Goal: Task Accomplishment & Management: Manage account settings

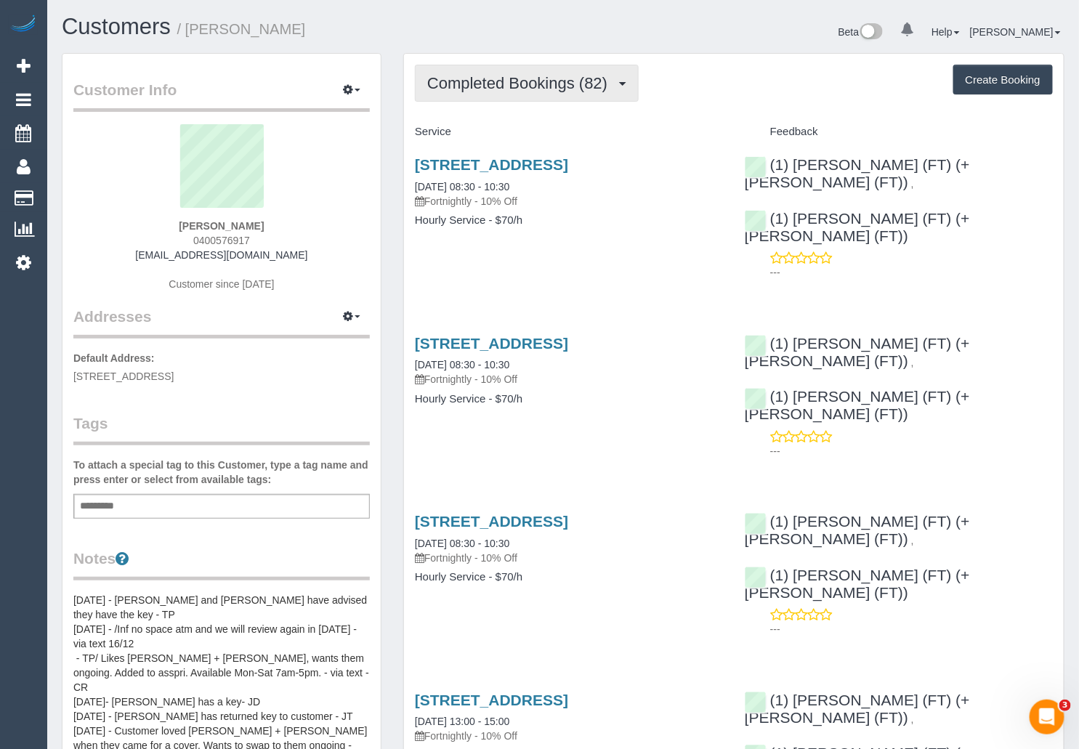
click at [540, 84] on span "Completed Bookings (82)" at bounding box center [520, 83] width 187 height 18
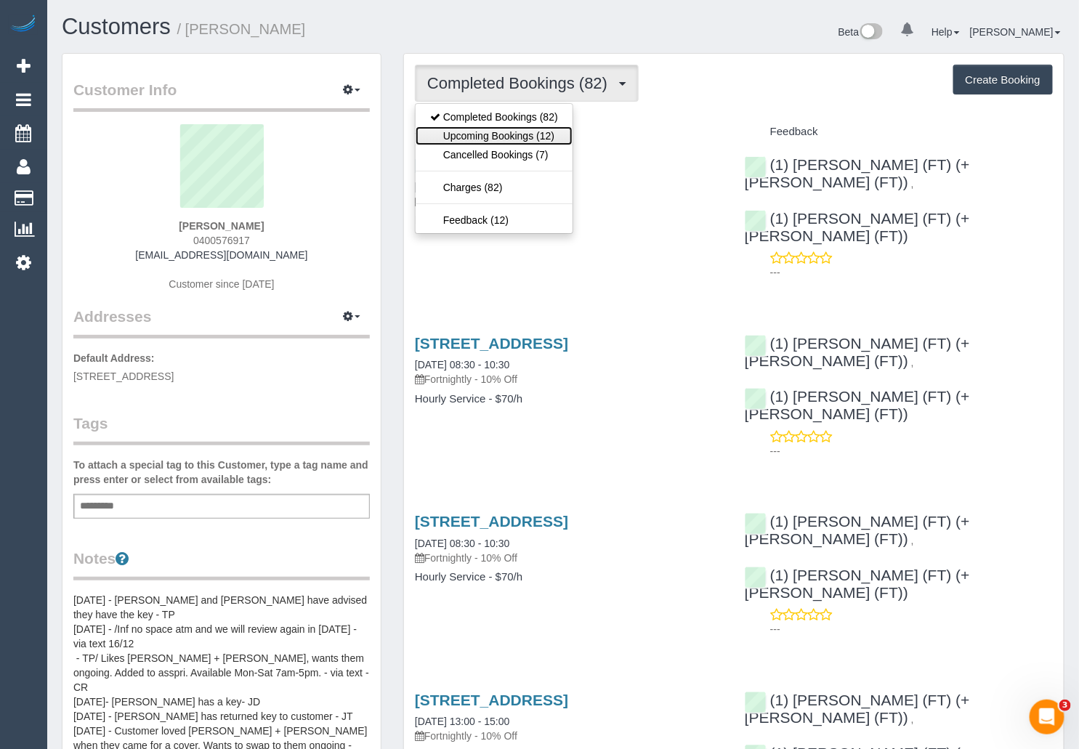
click at [497, 133] on link "Upcoming Bookings (12)" at bounding box center [493, 135] width 157 height 19
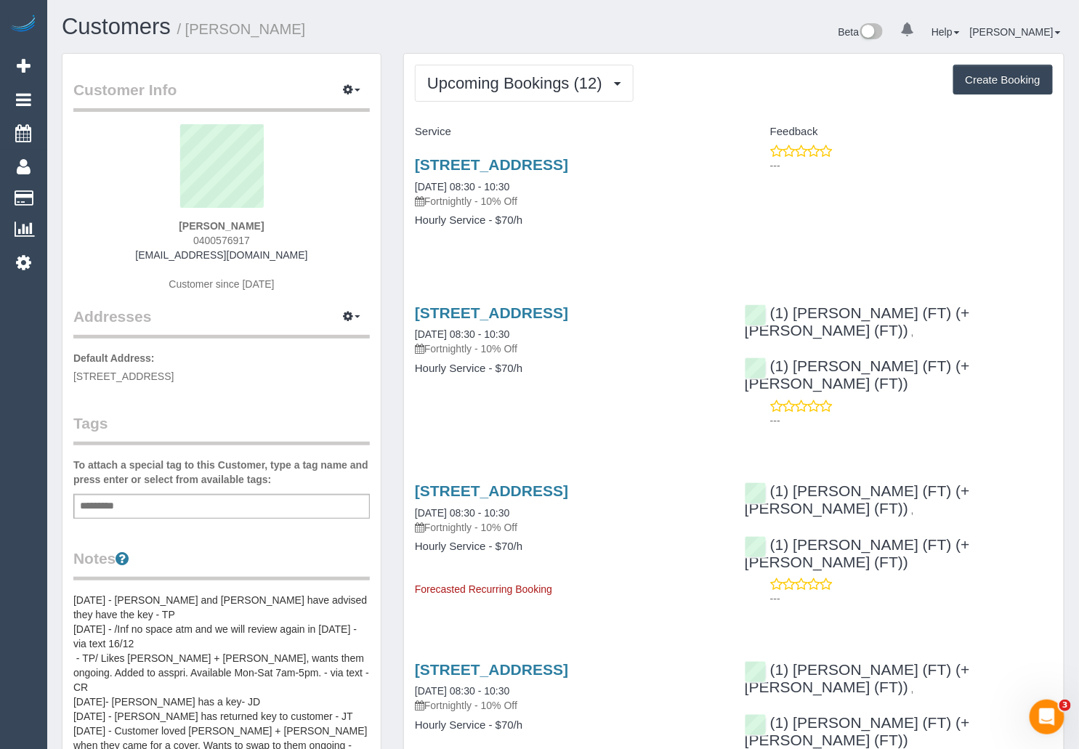
click at [785, 67] on div "Upcoming Bookings (12) Completed Bookings (82) Upcoming Bookings (12) Cancelled…" at bounding box center [734, 83] width 638 height 37
click at [559, 166] on link "4a Home Road, Newport, VIC 3015" at bounding box center [491, 164] width 153 height 17
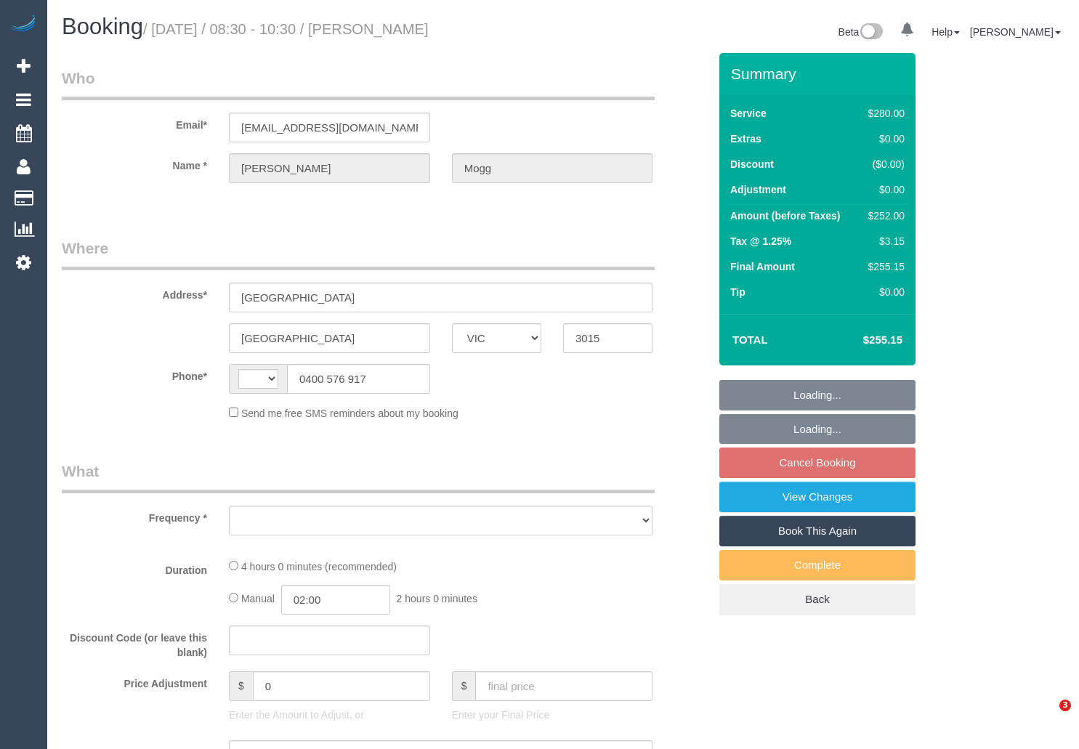
select select "VIC"
select select "object:301"
select select "string:stripe-pm_1NbxUc2GScqysDRV4gdZkAGj"
select select "number:27"
select select "number:14"
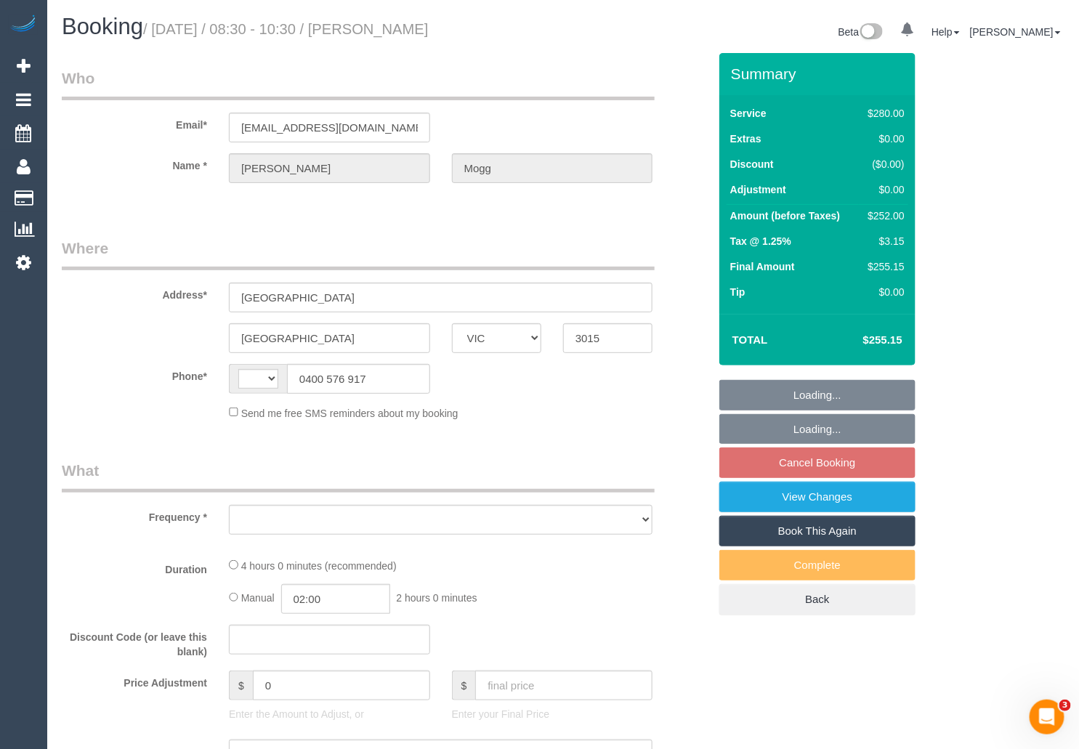
select select "number:19"
select select "number:22"
select select "number:35"
select select "number:12"
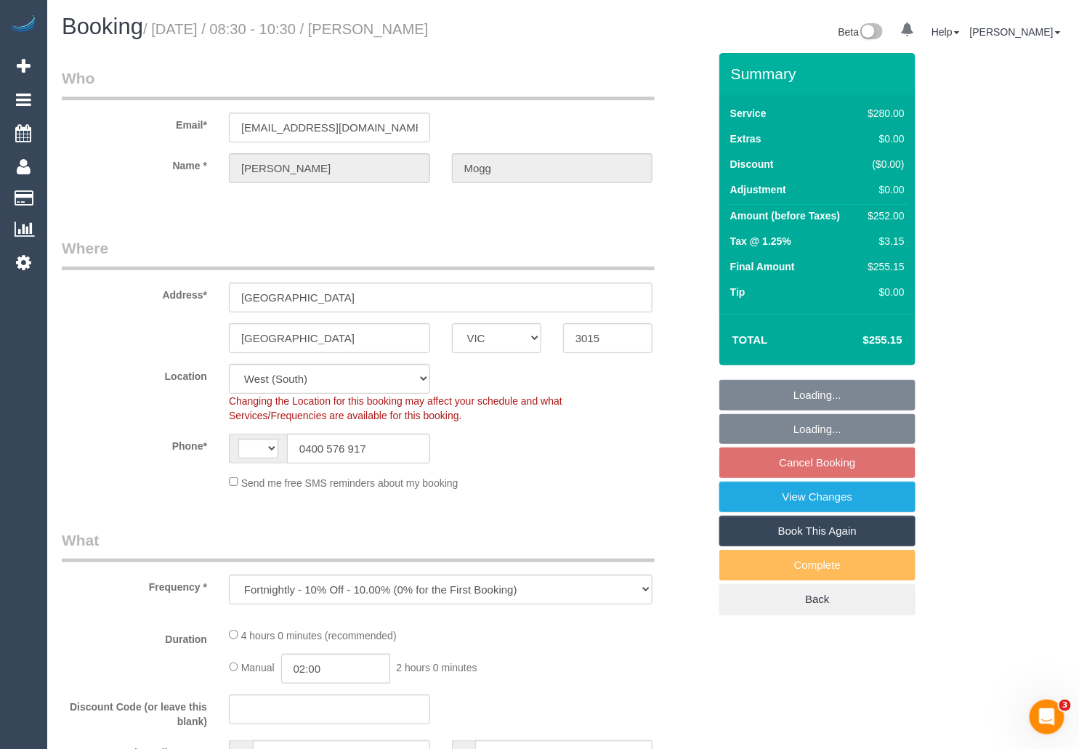
select select "object:877"
select select "string:AU"
select select "240"
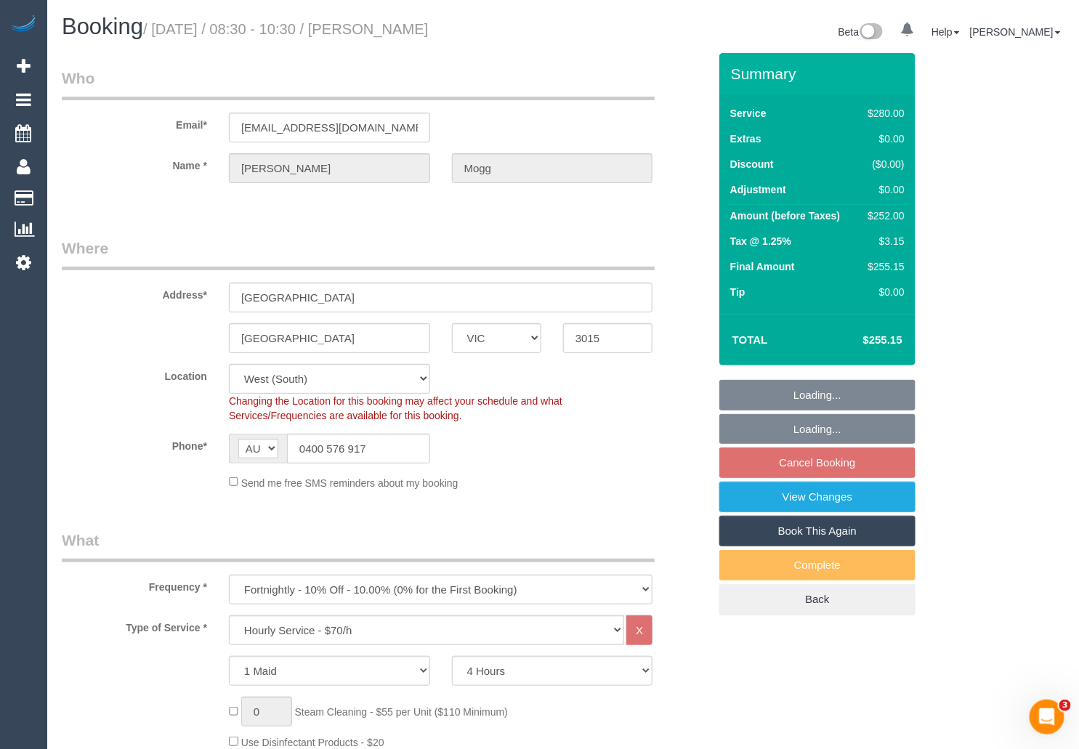
select select "23081"
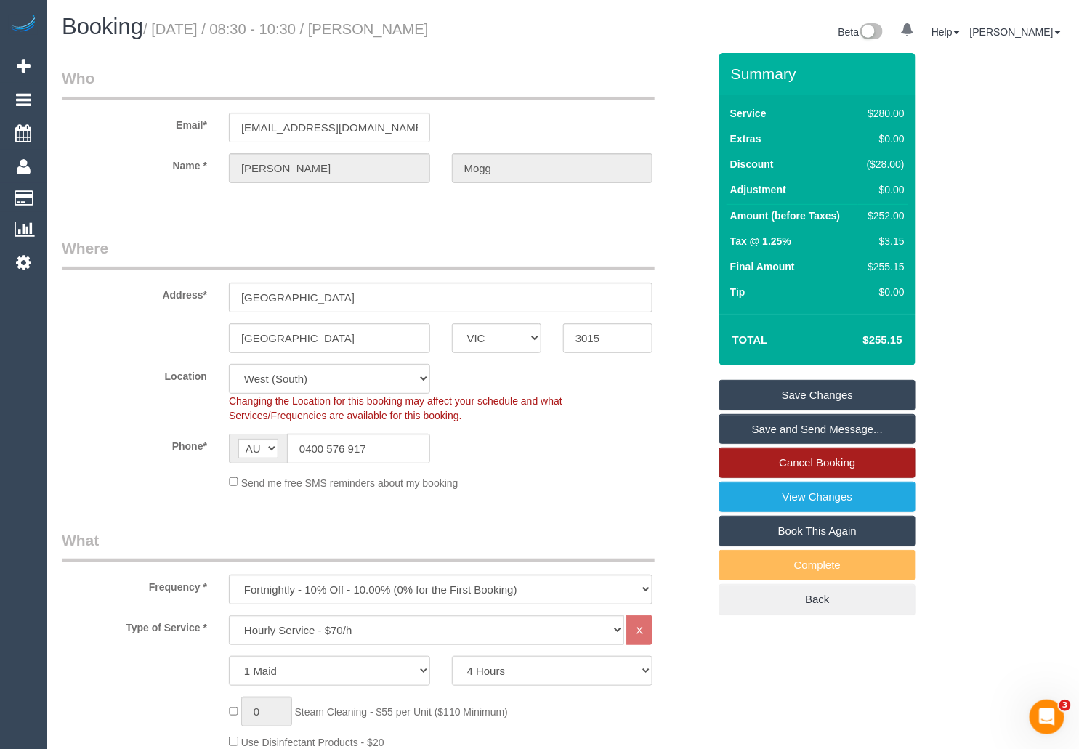
click at [869, 462] on link "Cancel Booking" at bounding box center [817, 462] width 196 height 31
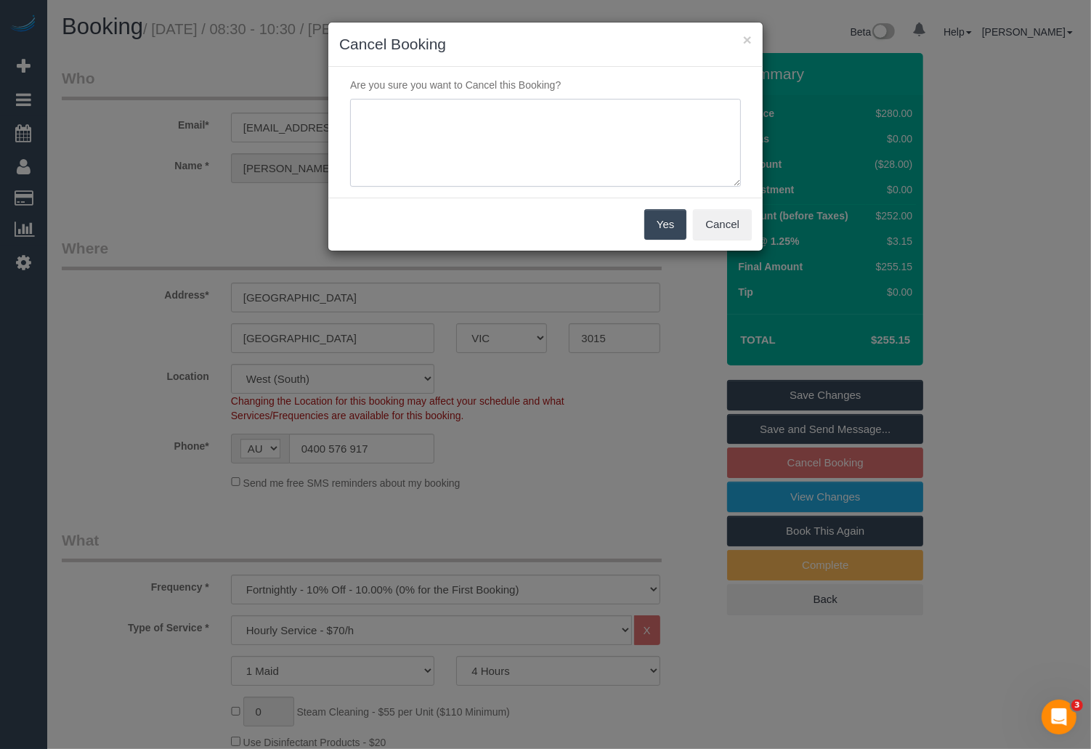
click at [511, 128] on textarea at bounding box center [545, 143] width 391 height 89
paste textarea "Skip the service and resume on your next clean"
type textarea "Skip the service and resume on your next clean via SMS HB"
click at [664, 226] on button "Yes" at bounding box center [665, 224] width 42 height 31
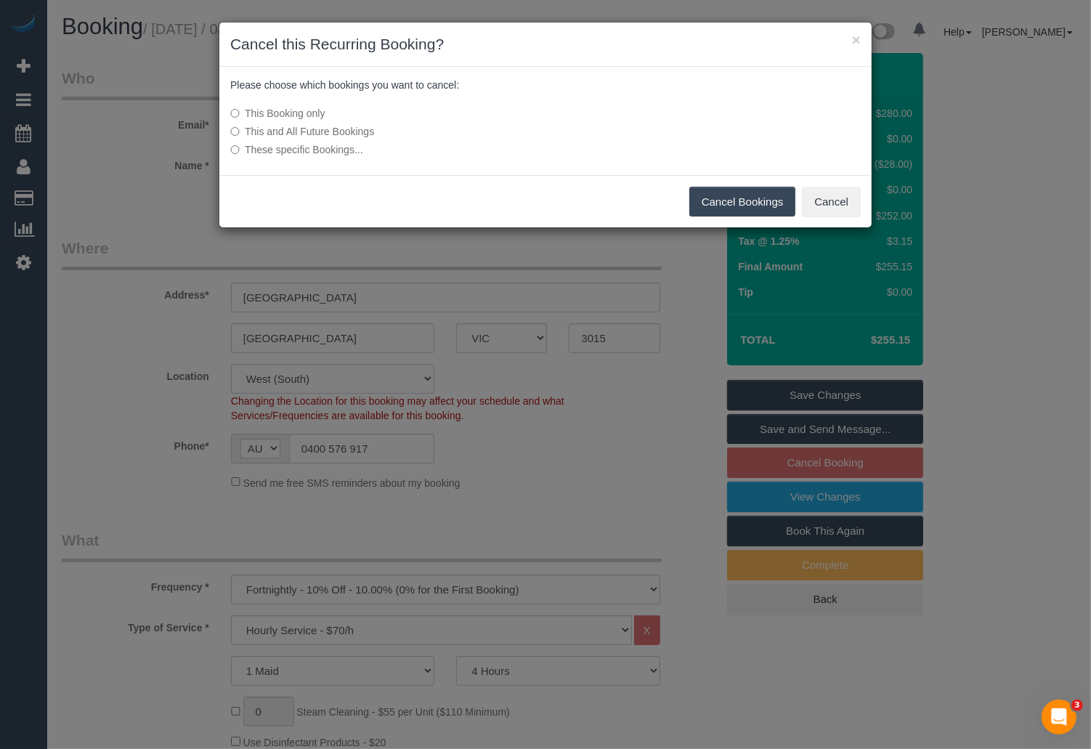
click at [727, 203] on button "Cancel Bookings" at bounding box center [742, 202] width 107 height 31
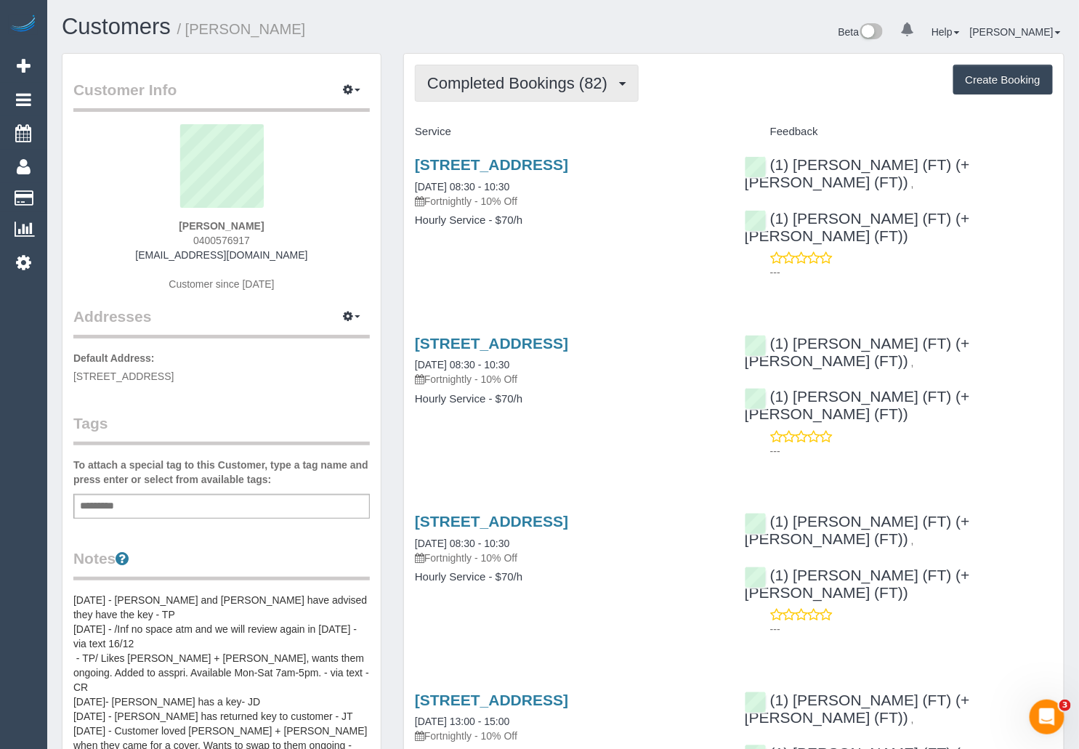
click at [529, 88] on span "Completed Bookings (82)" at bounding box center [520, 83] width 187 height 18
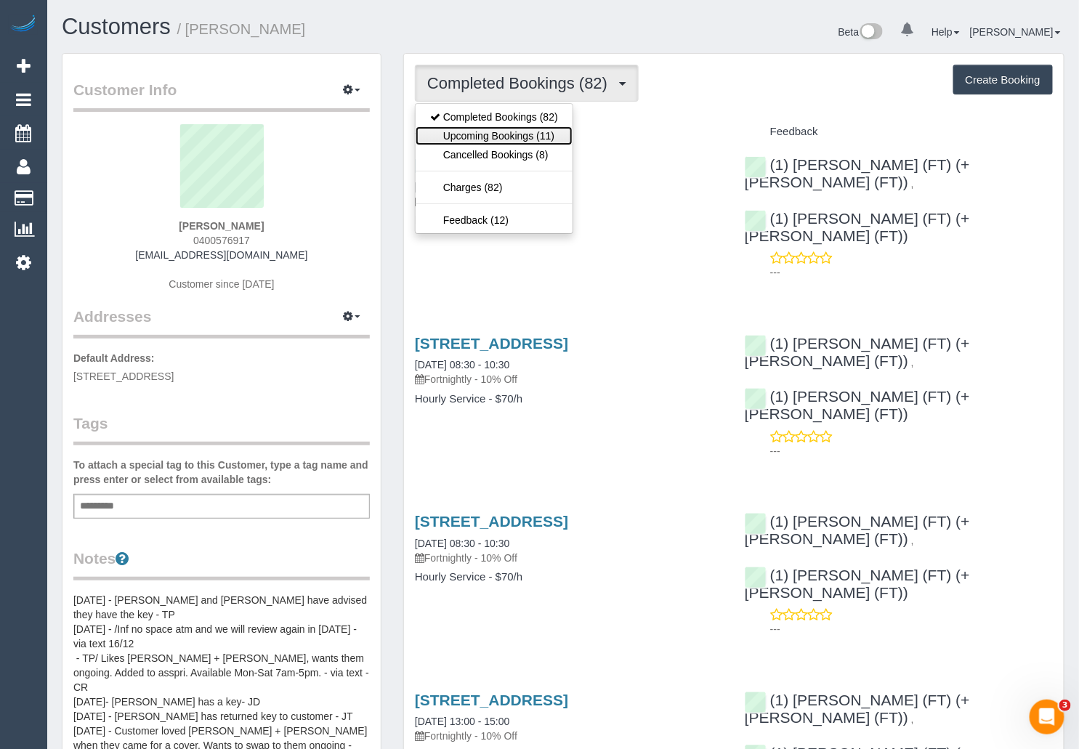
click at [510, 129] on link "Upcoming Bookings (11)" at bounding box center [493, 135] width 157 height 19
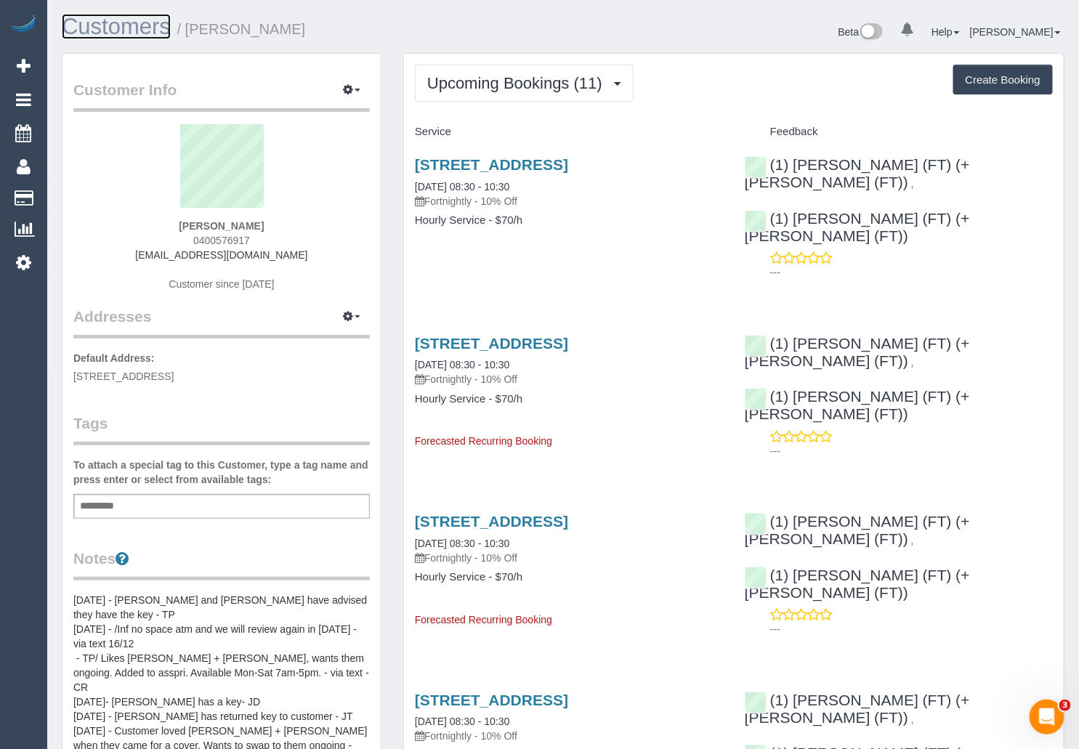
click at [134, 28] on link "Customers" at bounding box center [116, 26] width 109 height 25
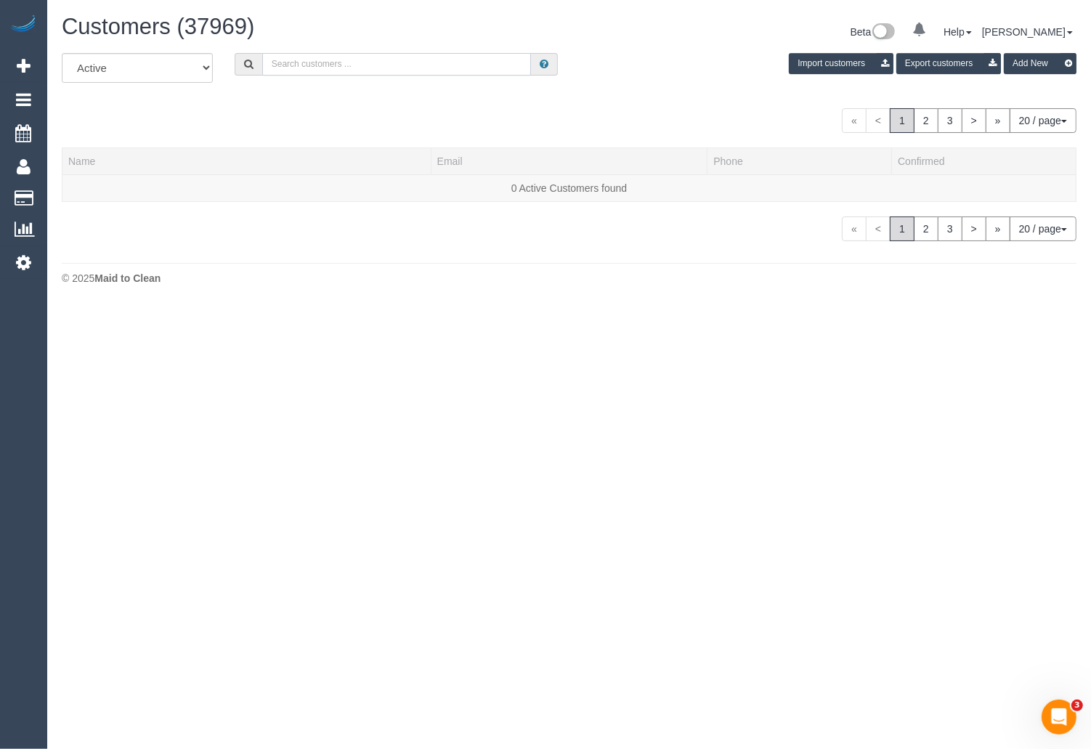
click at [382, 71] on input "text" at bounding box center [396, 64] width 269 height 23
paste input "Cameron Buchanan Home Front"
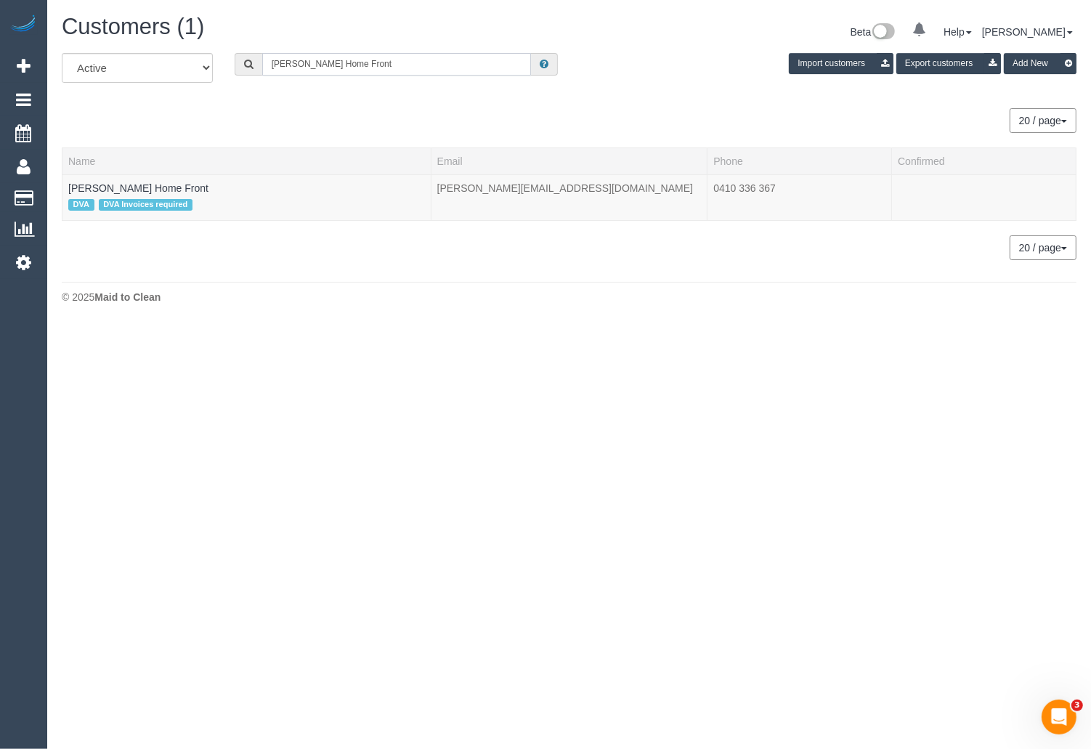
type input "Cameron Buchanan Home Front"
click at [1046, 118] on button "20 / page" at bounding box center [1043, 120] width 67 height 25
click at [982, 243] on link "100 / page" at bounding box center [1018, 242] width 115 height 19
click at [189, 189] on link "Cameron Buchanan Home Front" at bounding box center [138, 188] width 140 height 12
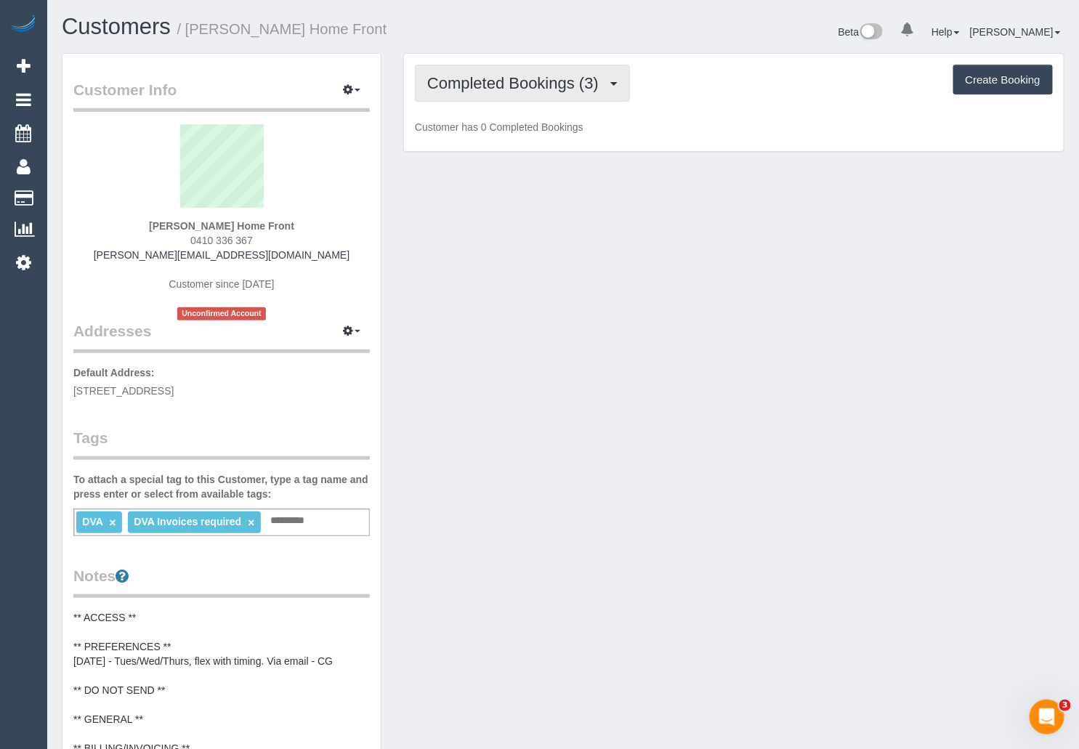
click at [550, 84] on span "Completed Bookings (3)" at bounding box center [516, 83] width 179 height 18
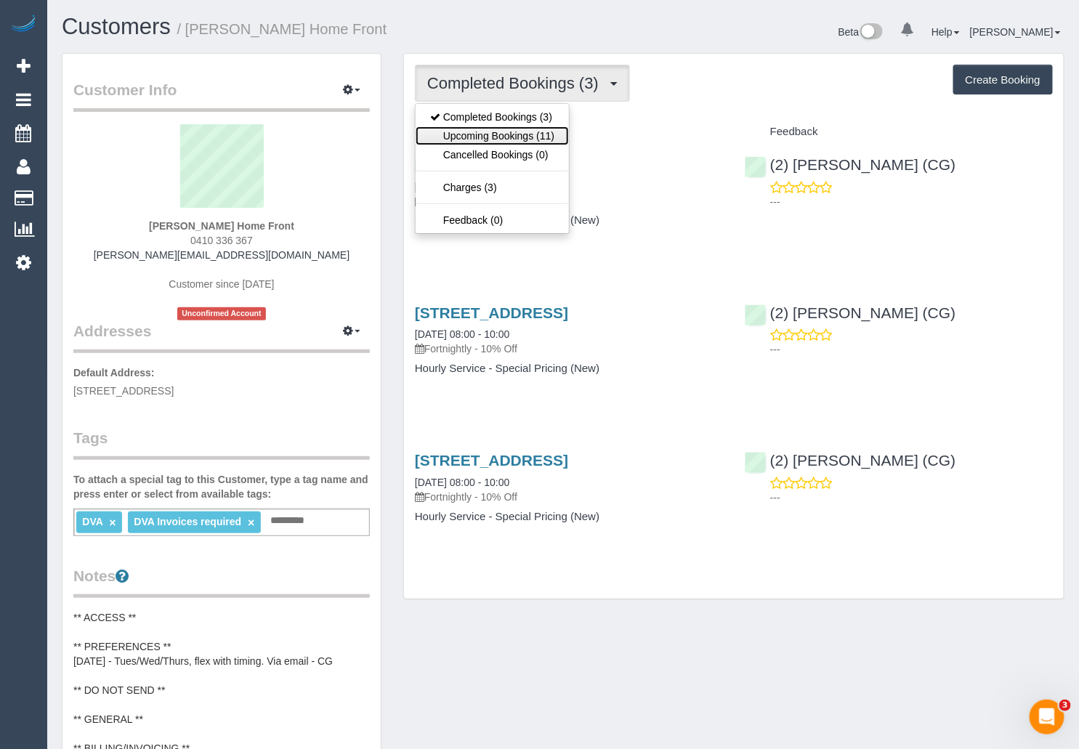
click at [532, 134] on link "Upcoming Bookings (11)" at bounding box center [491, 135] width 153 height 19
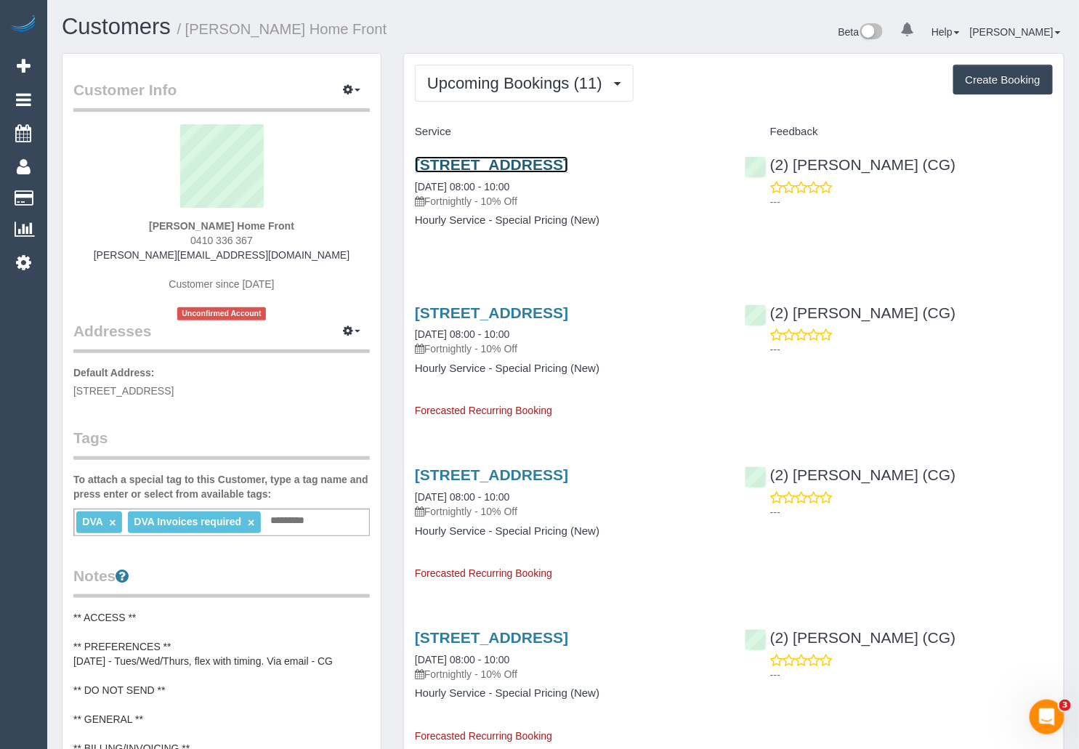
click at [568, 166] on link "8 Goulburn Grove, Yallambie, VIC 3085" at bounding box center [491, 164] width 153 height 17
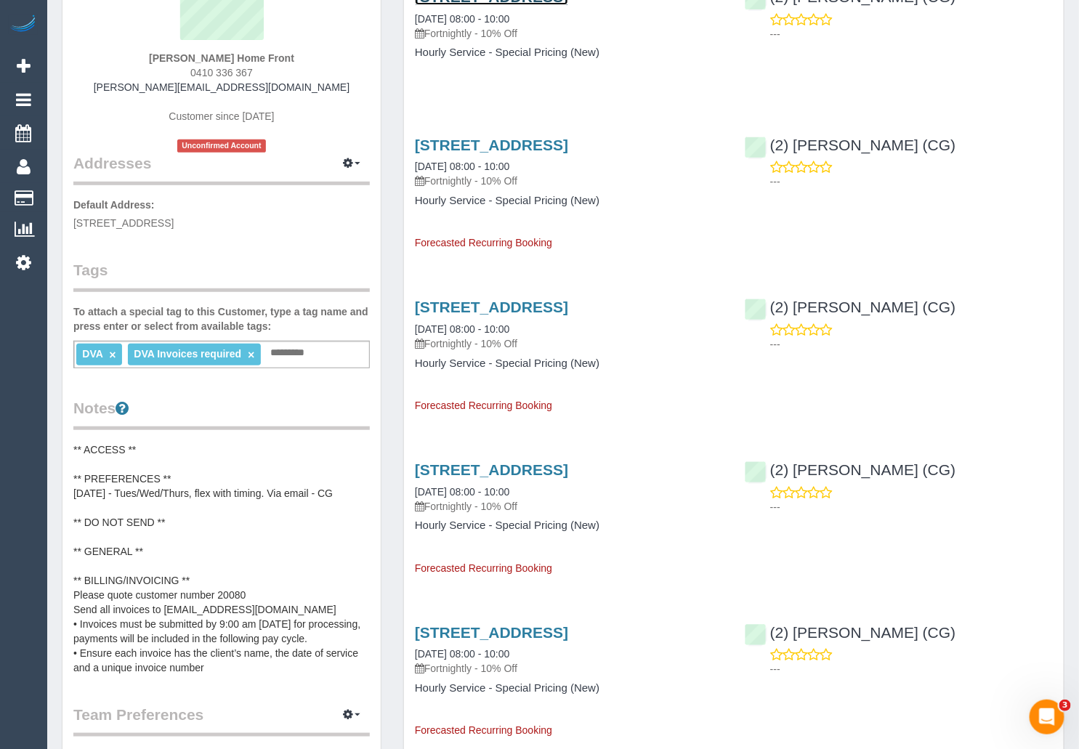
scroll to position [219, 0]
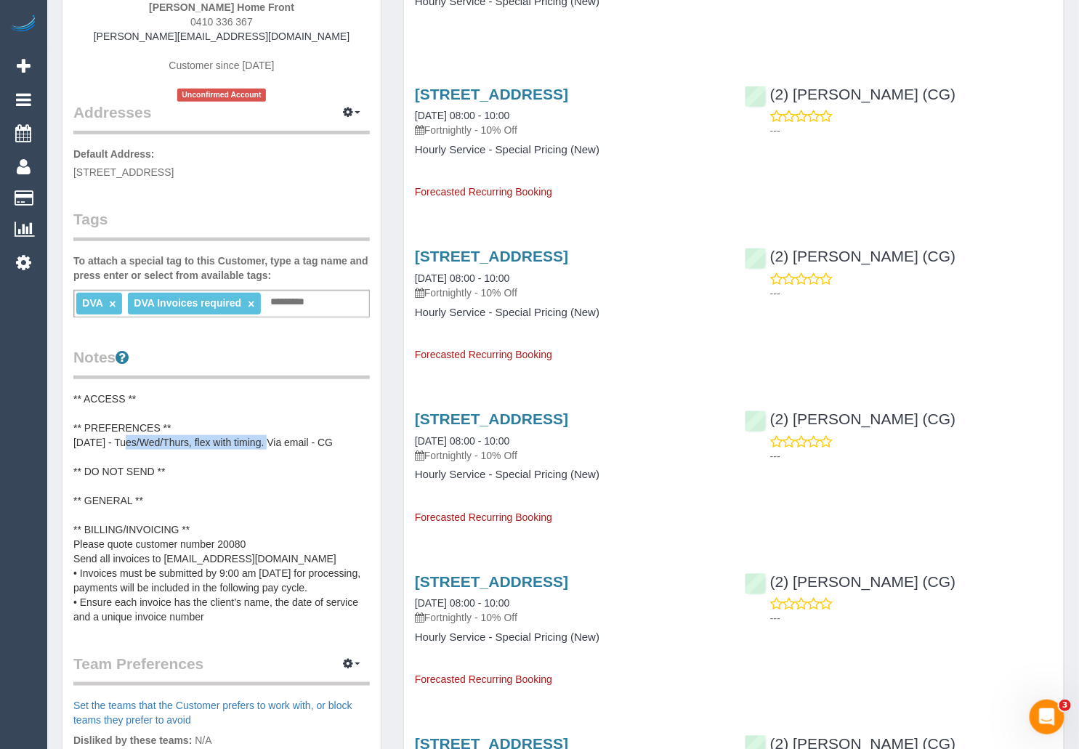
drag, startPoint x: 125, startPoint y: 439, endPoint x: 273, endPoint y: 442, distance: 148.2
click at [273, 442] on pre "** ACCESS ** ** PREFERENCES ** [DATE] - Tues/Wed/Thurs, flex with timing. Via e…" at bounding box center [221, 507] width 296 height 232
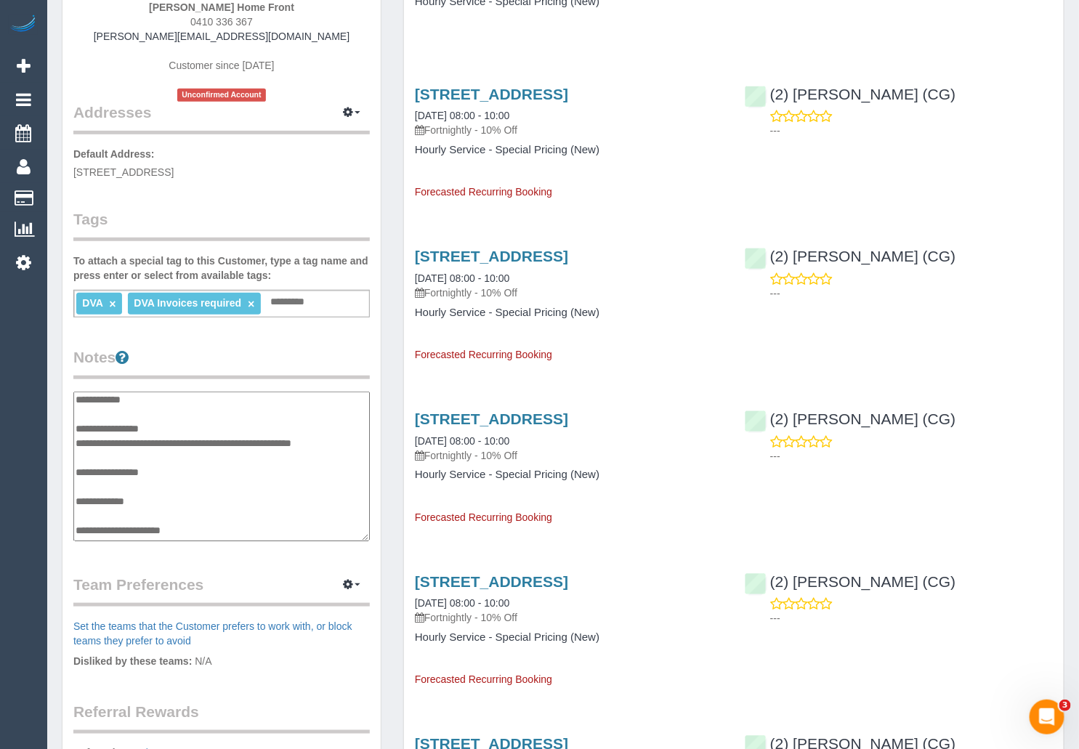
scroll to position [0, 0]
drag, startPoint x: 127, startPoint y: 444, endPoint x: 277, endPoint y: 449, distance: 150.4
click at [277, 449] on textarea "**********" at bounding box center [221, 466] width 296 height 150
click at [285, 444] on textarea "**********" at bounding box center [221, 466] width 296 height 150
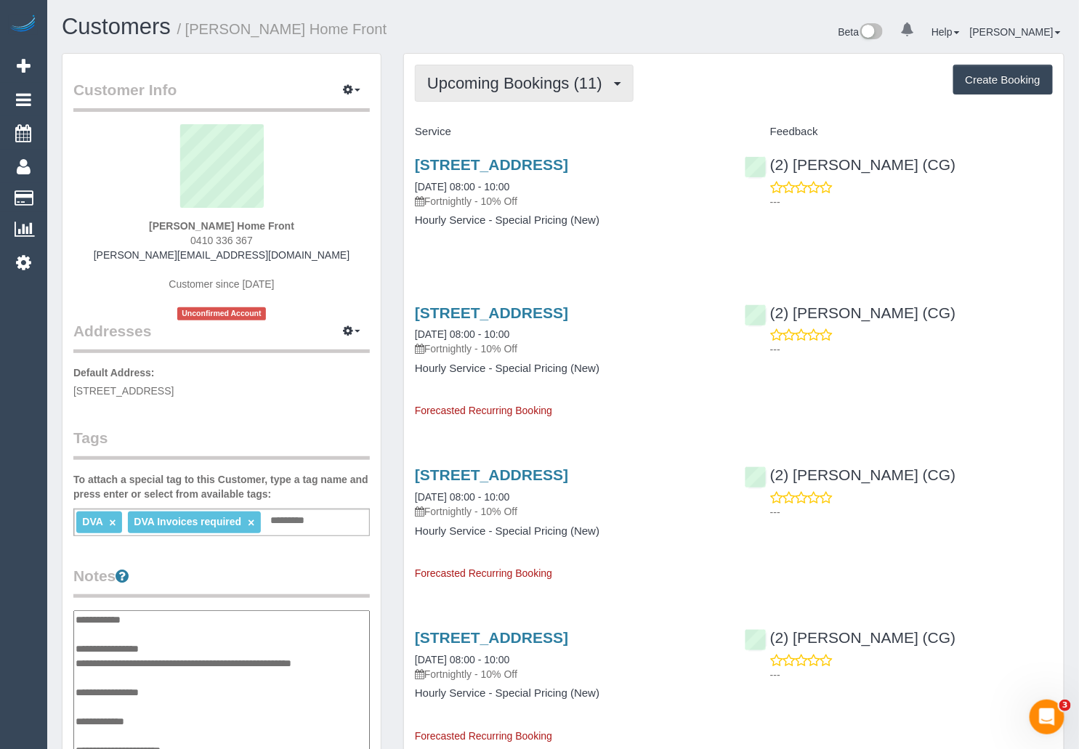
click at [588, 89] on span "Upcoming Bookings (11)" at bounding box center [518, 83] width 182 height 18
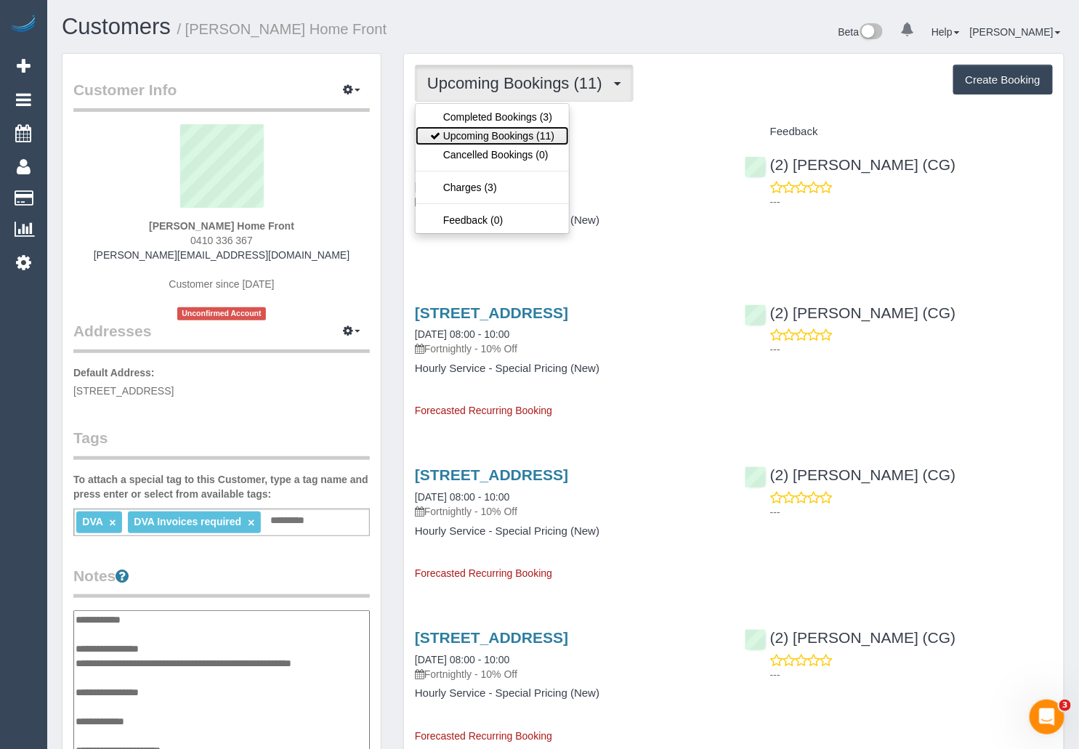
click at [528, 134] on link "Upcoming Bookings (11)" at bounding box center [491, 135] width 153 height 19
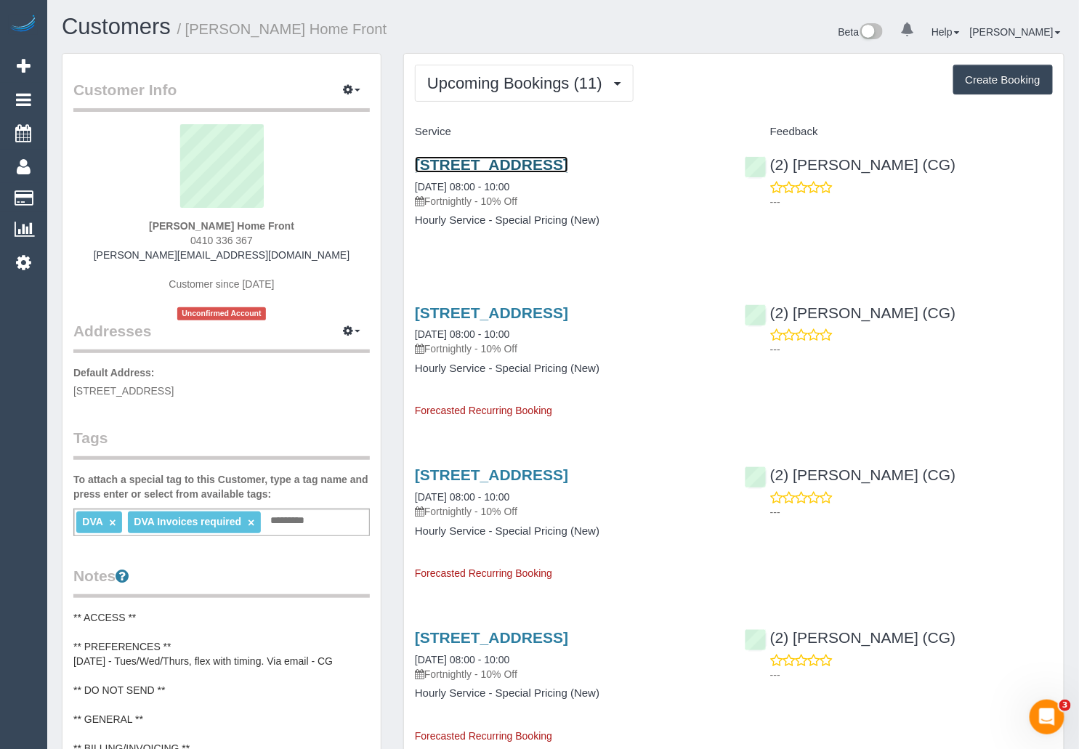
click at [568, 163] on link "8 Goulburn Grove, Yallambie, VIC 3085" at bounding box center [491, 164] width 153 height 17
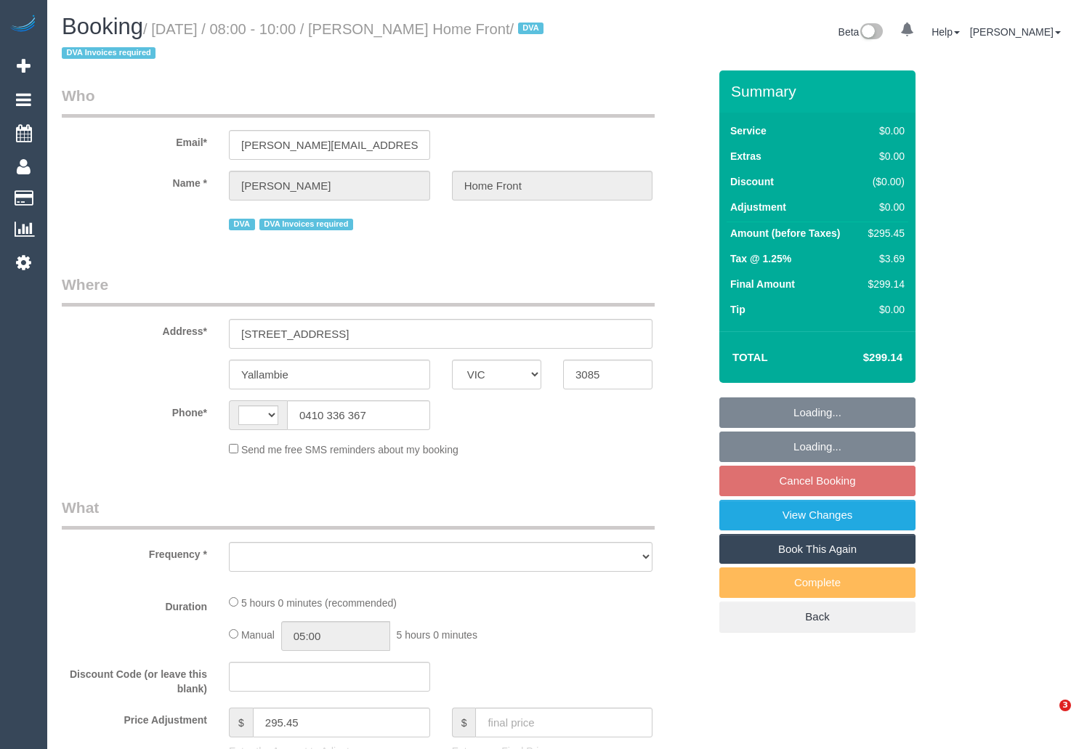
select select "VIC"
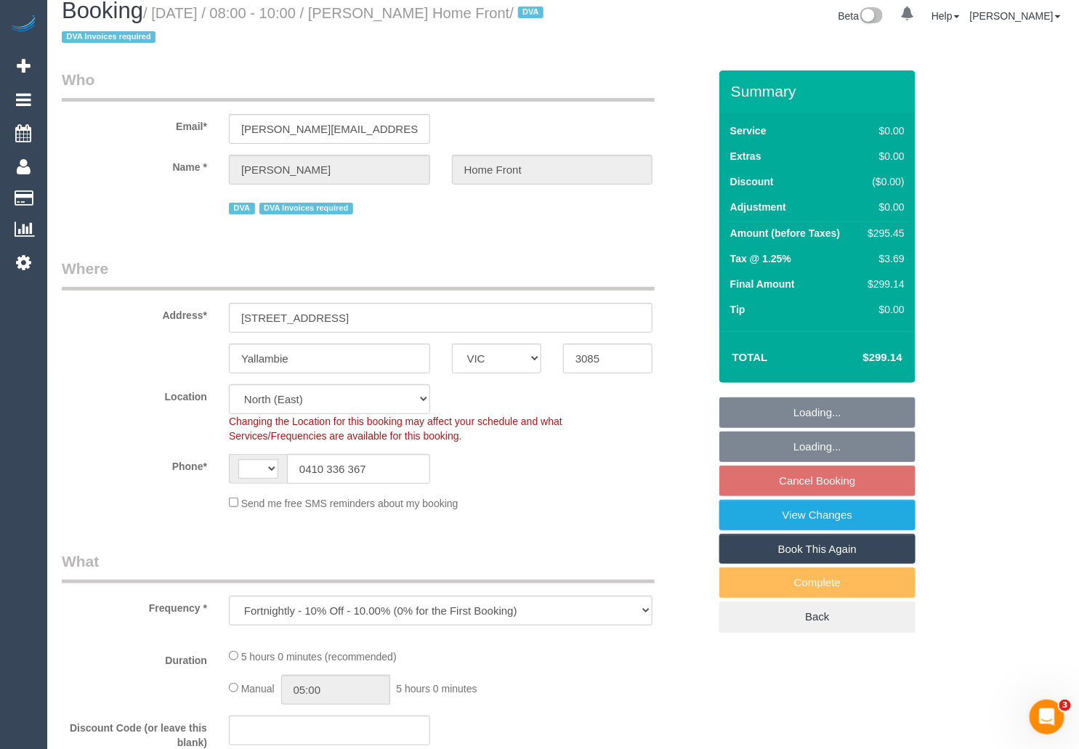
select select "object:797"
select select "string:AU"
select select "300"
select select "number:28"
select select "number:14"
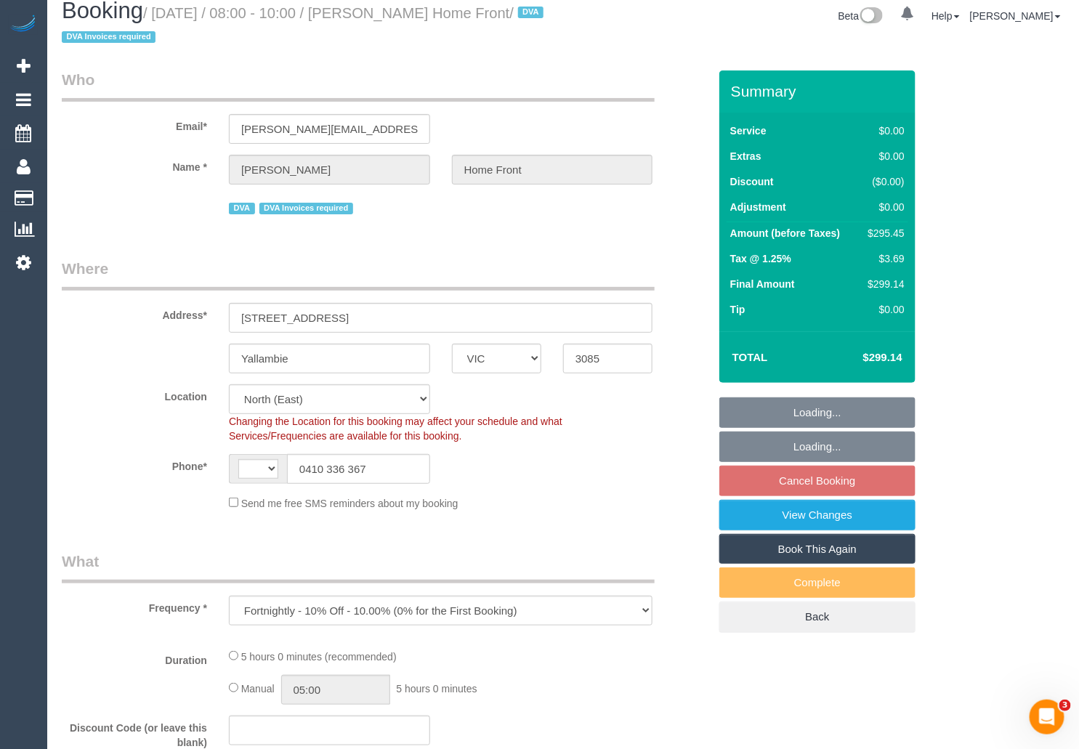
select select "number:19"
select select "number:36"
select select "number:35"
select select "number:13"
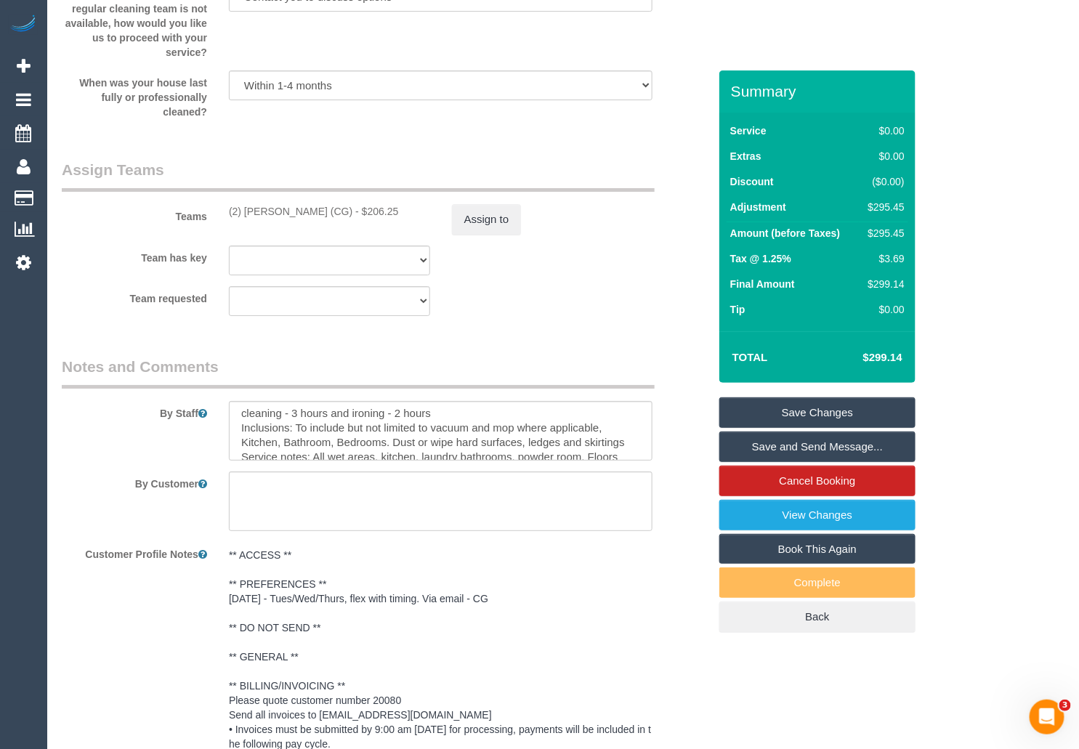
scroll to position [1907, 0]
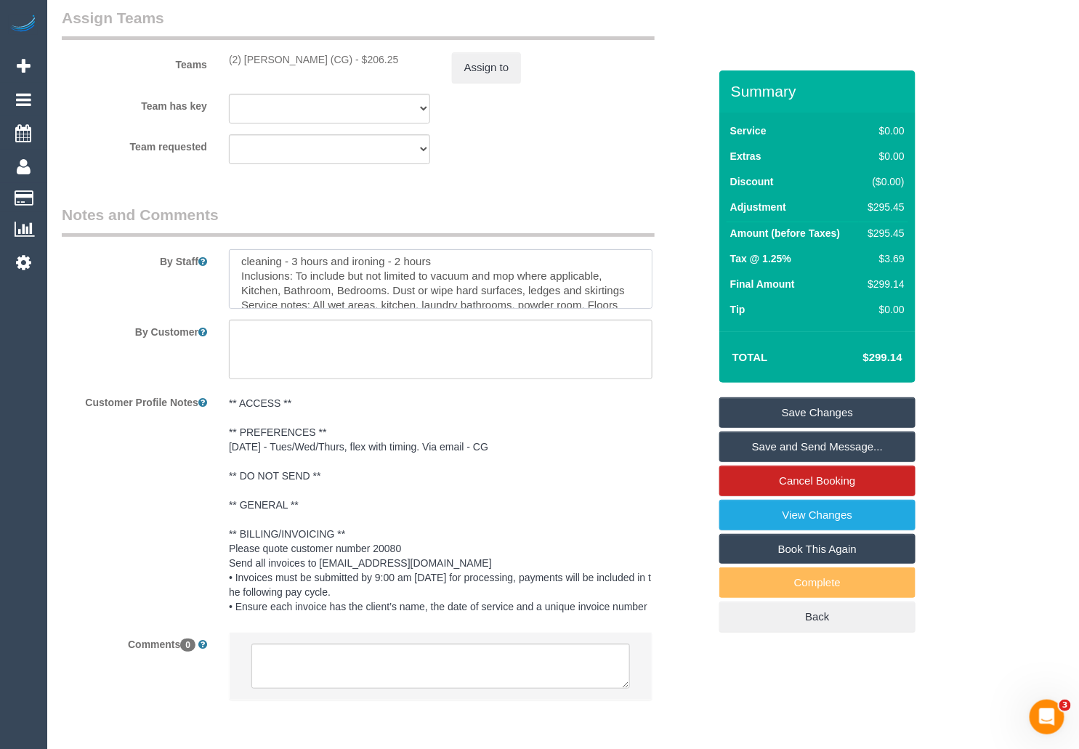
click at [375, 274] on textarea at bounding box center [440, 279] width 423 height 60
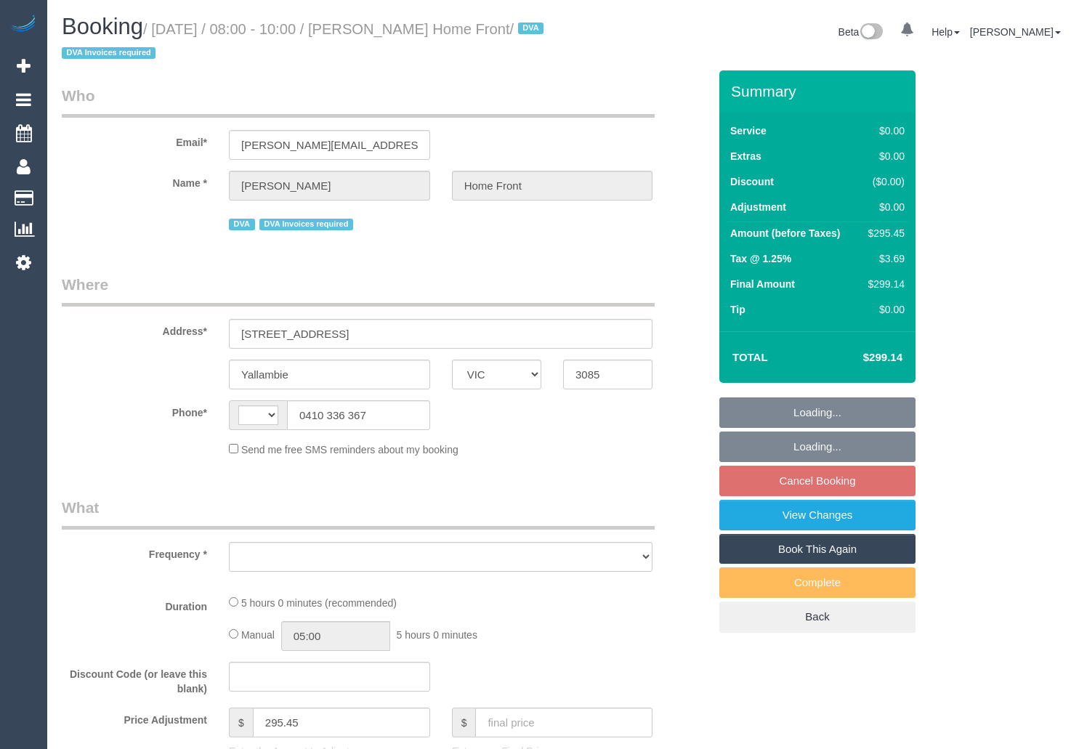
select select "VIC"
select select "string:AU"
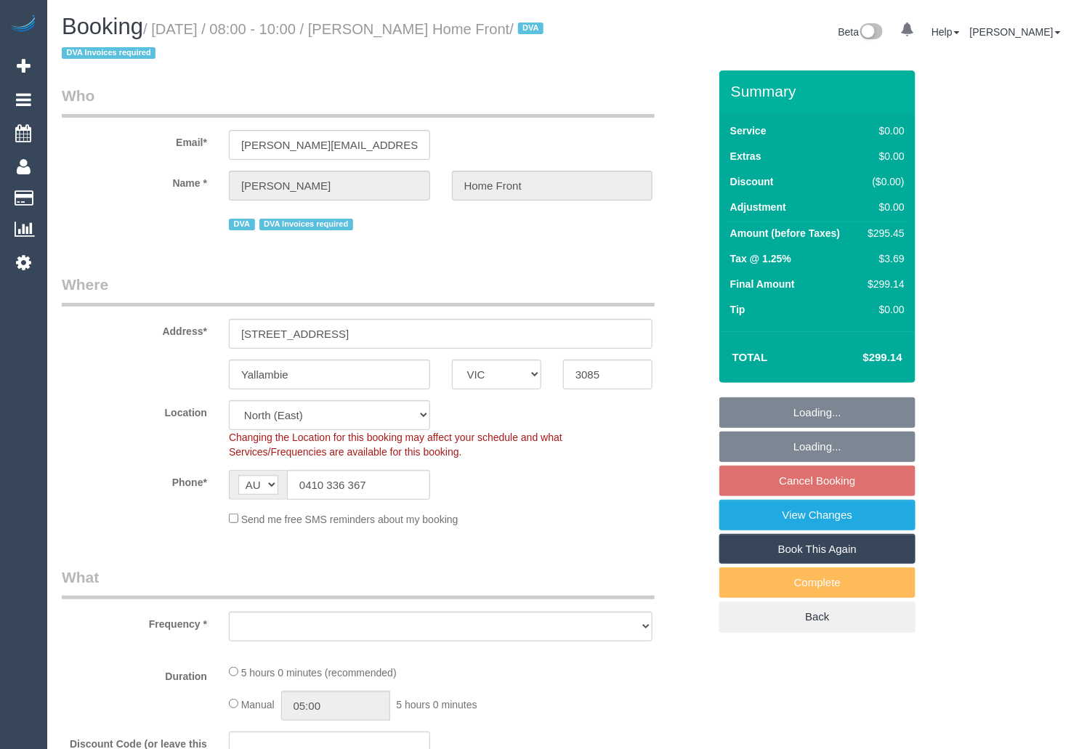
select select "number:28"
select select "number:14"
select select "number:19"
select select "number:36"
select select "number:35"
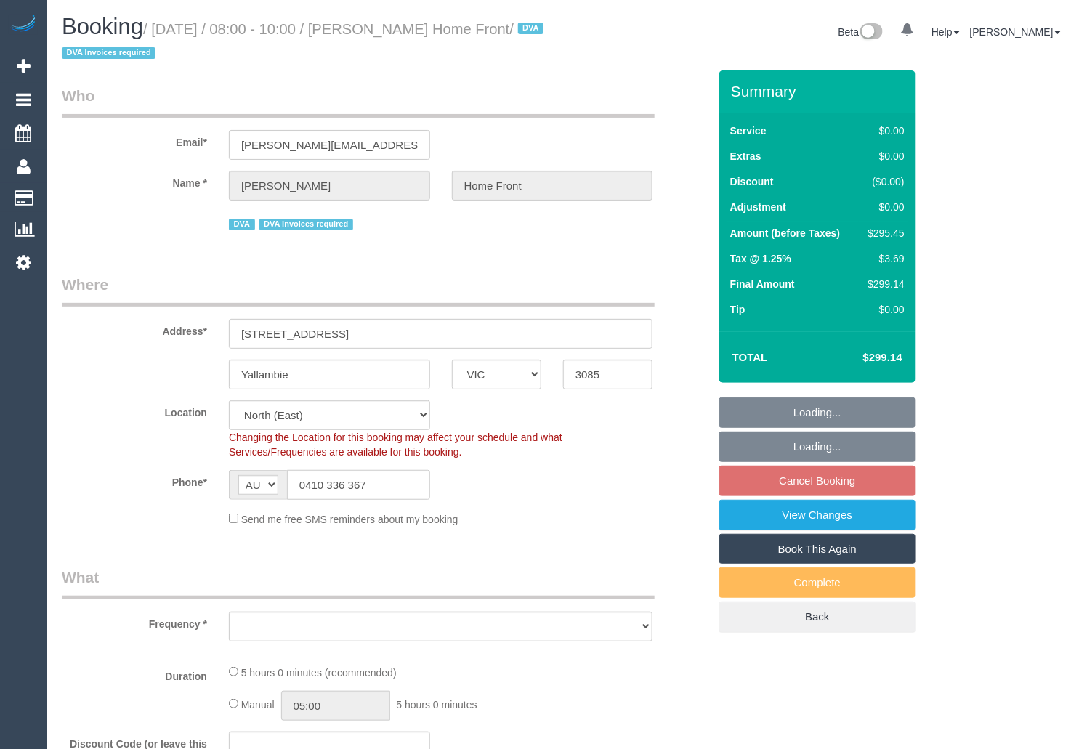
select select "number:13"
select select "object:687"
select select "300"
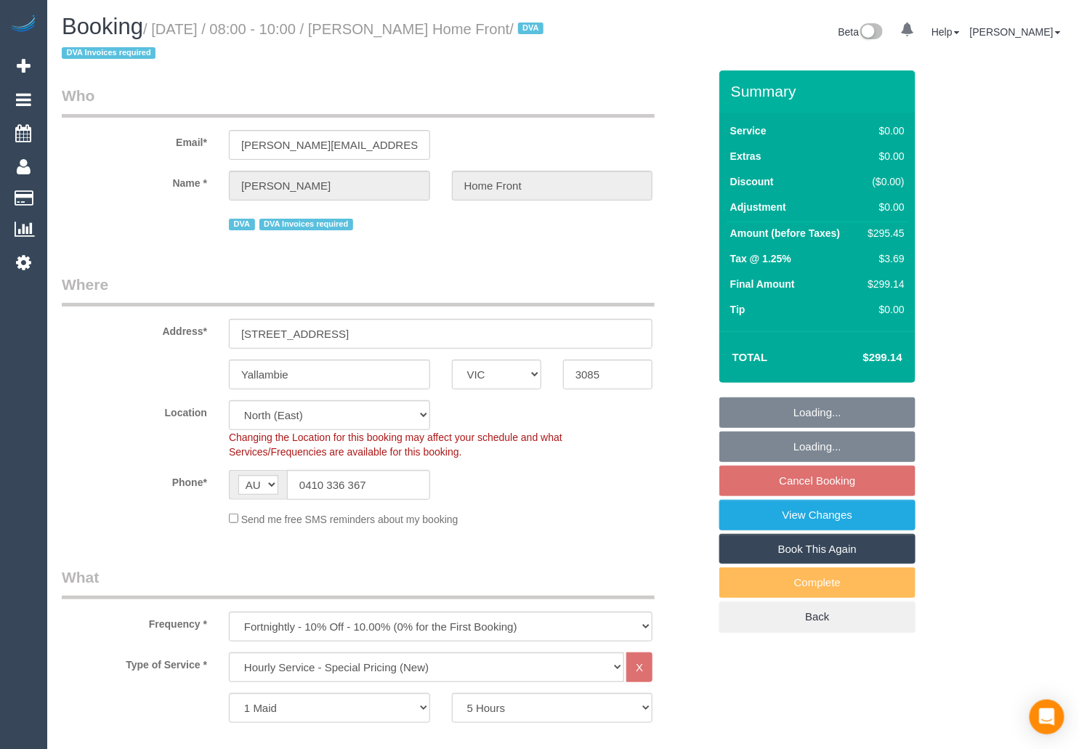
select select "object:1245"
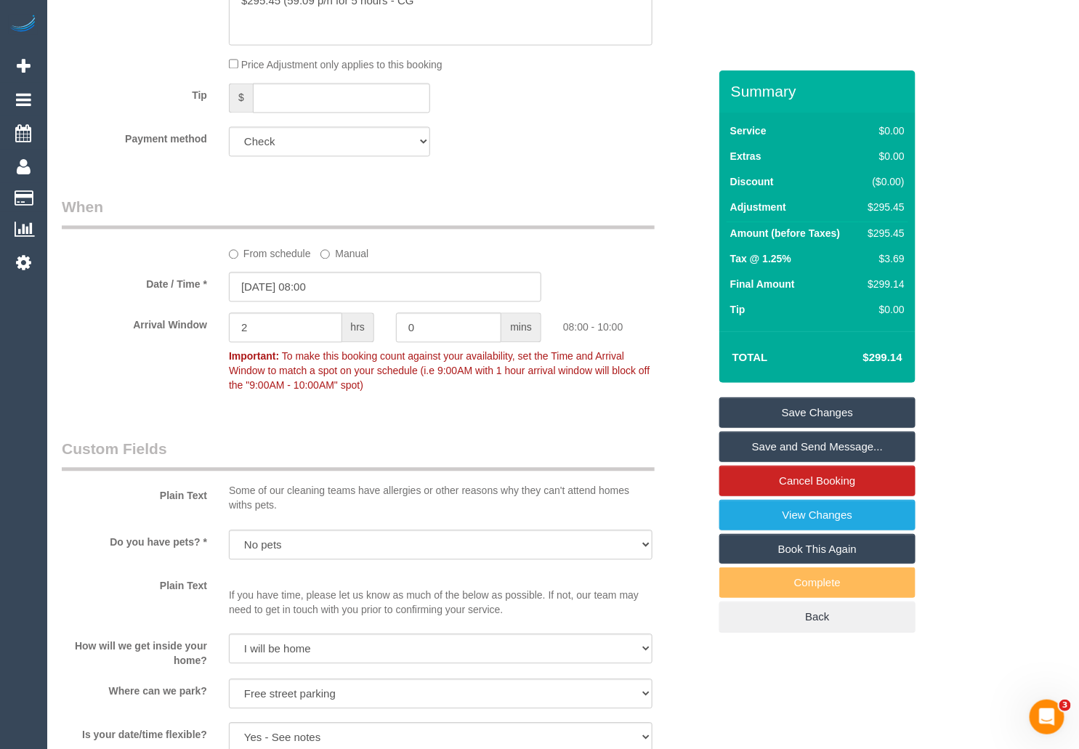
scroll to position [1062, 0]
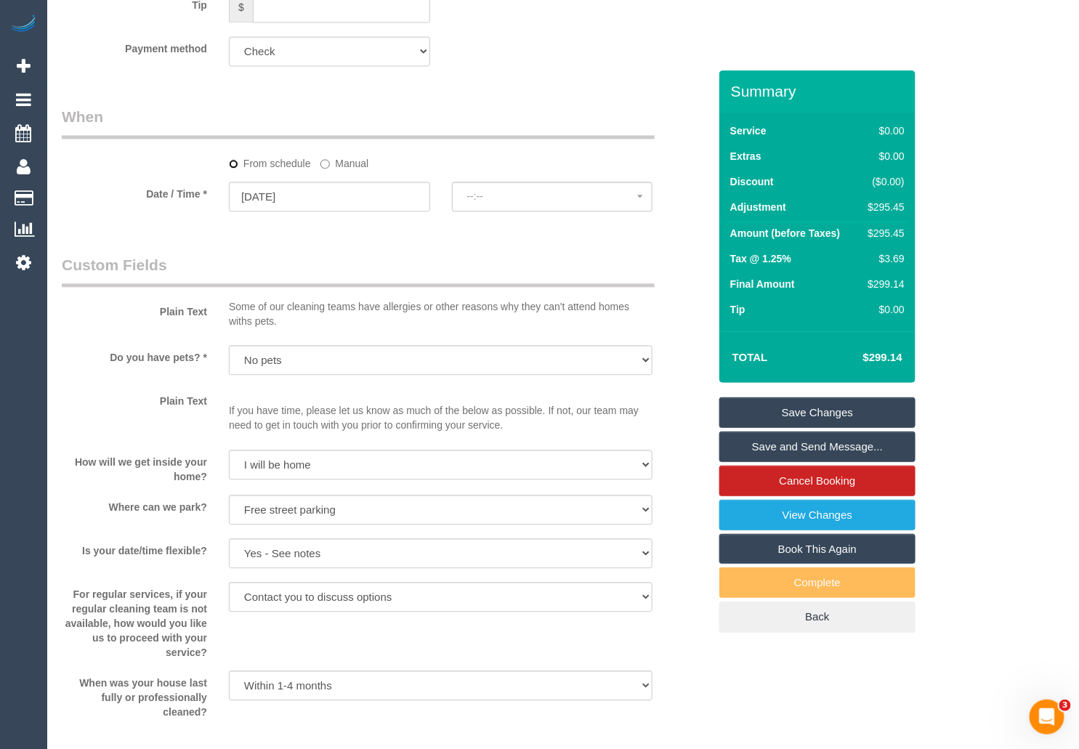
select select "spot10"
click at [383, 193] on input "[DATE]" at bounding box center [329, 197] width 201 height 30
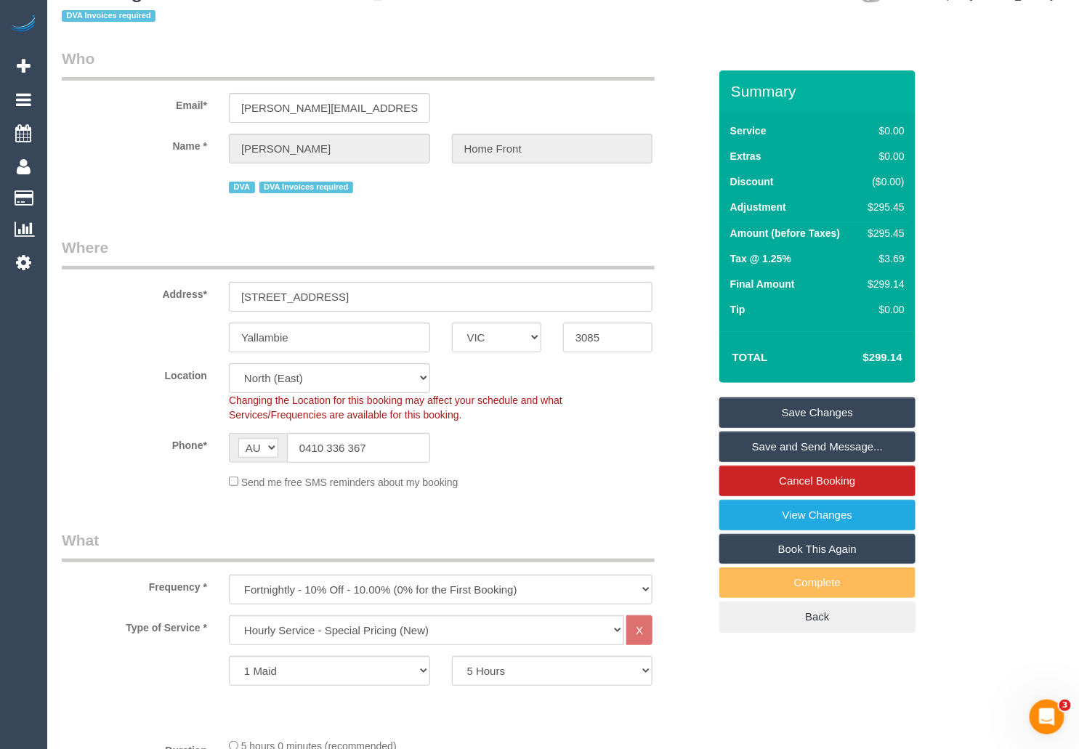
scroll to position [0, 0]
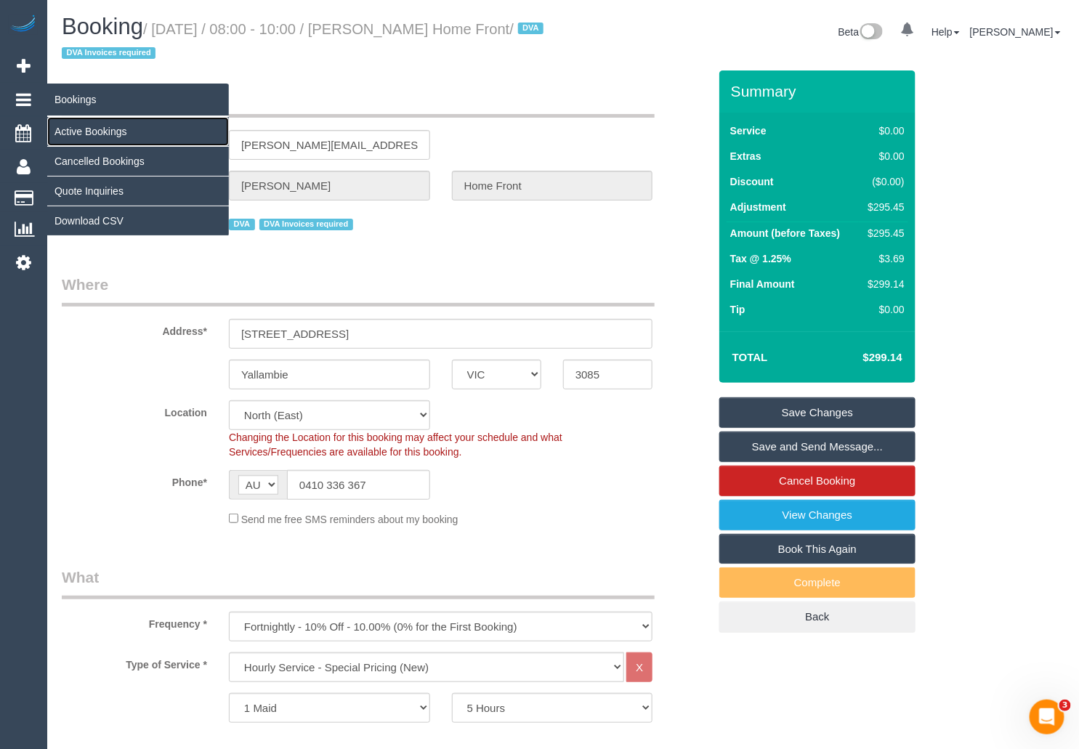
click at [84, 124] on link "Active Bookings" at bounding box center [138, 131] width 182 height 29
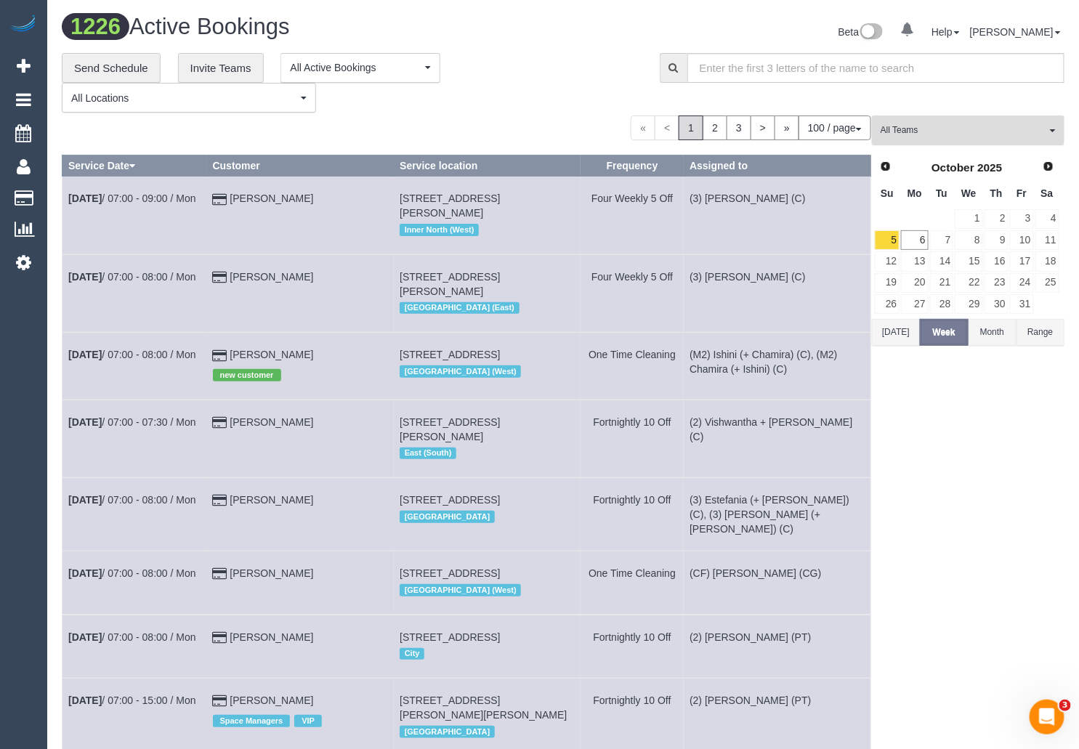
click at [1010, 130] on span "All Teams" at bounding box center [963, 130] width 166 height 12
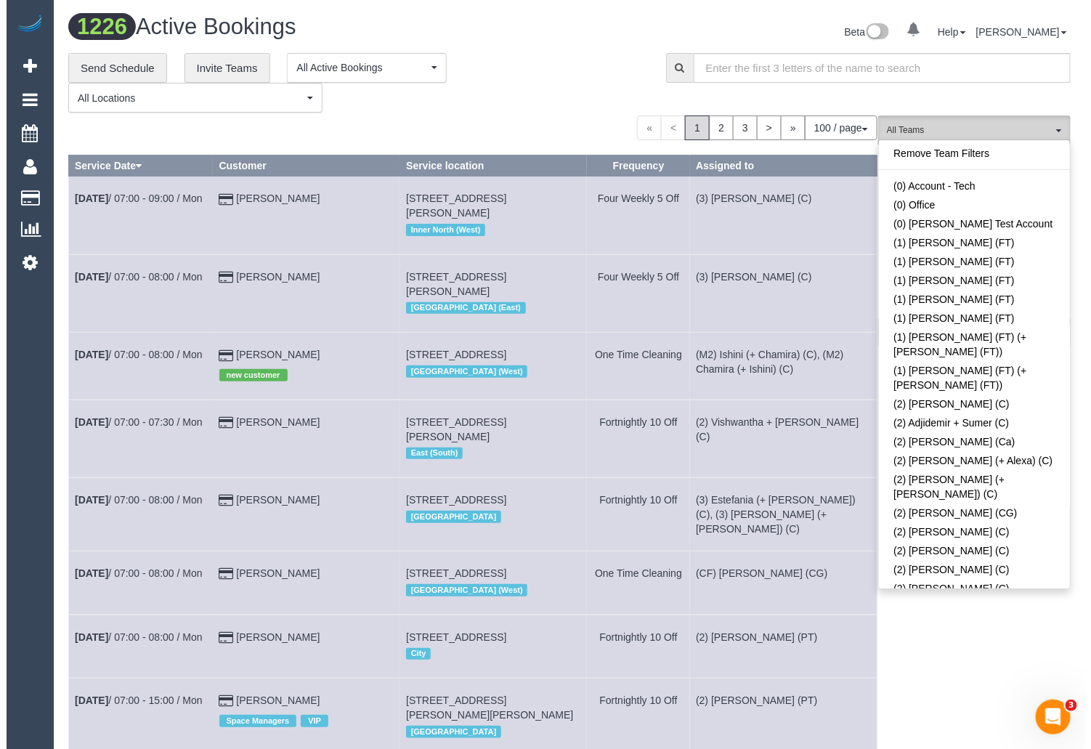
scroll to position [4025, 0]
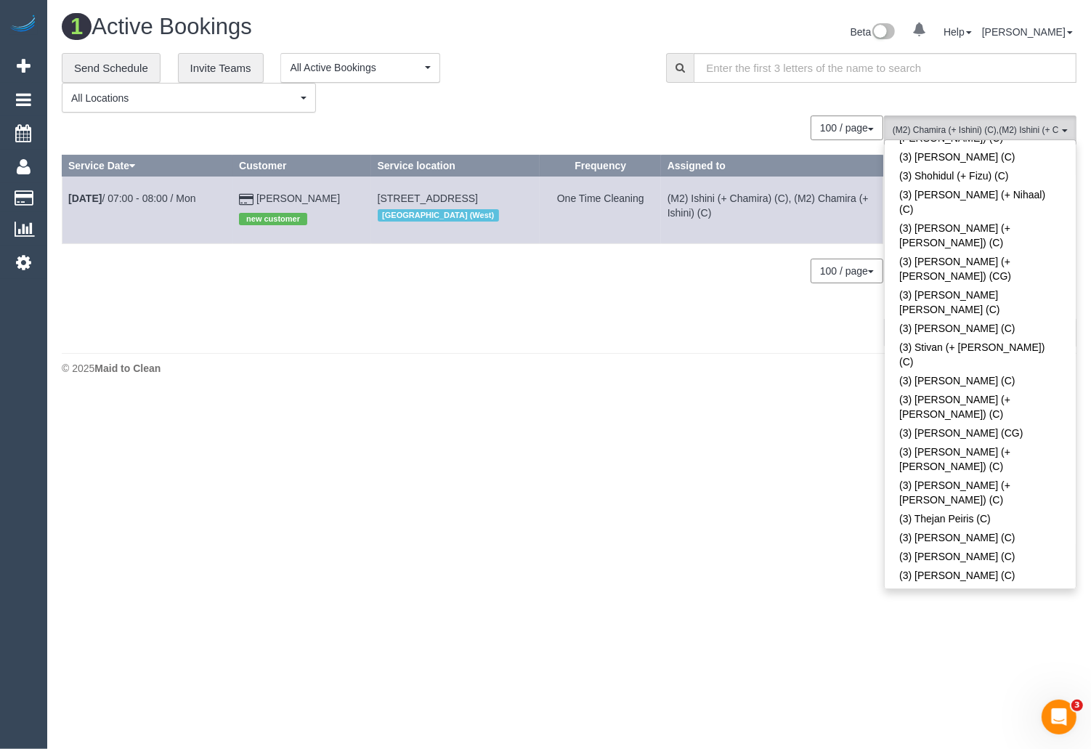
click at [569, 102] on div "**********" at bounding box center [353, 83] width 583 height 60
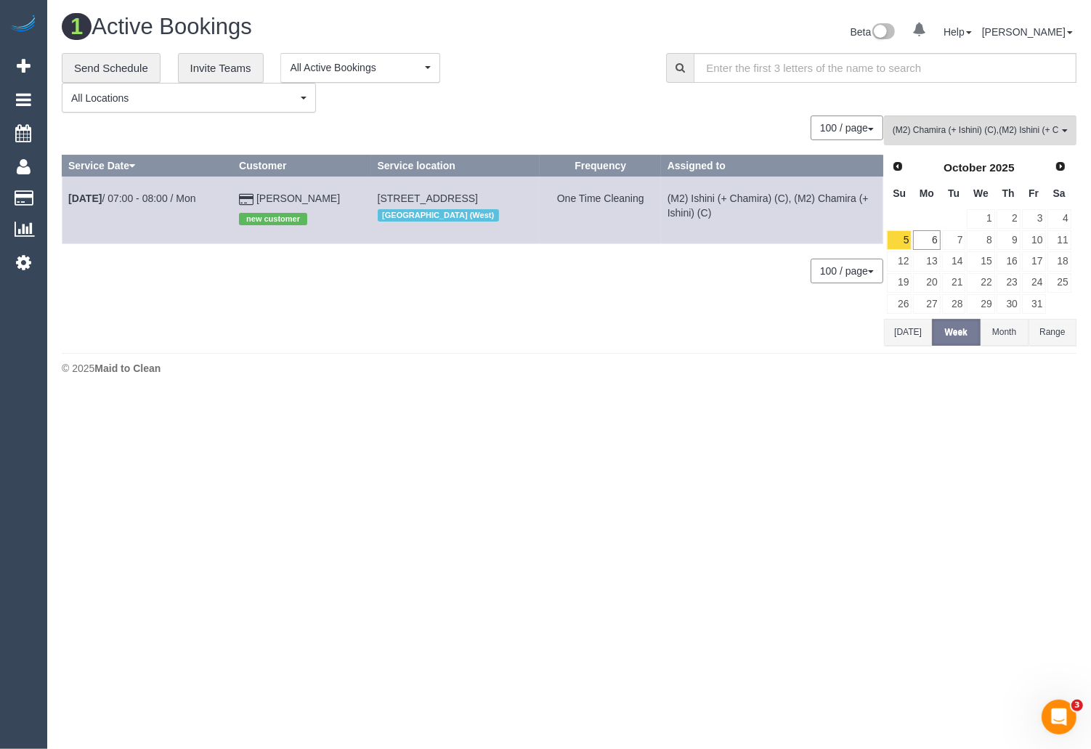
click at [904, 330] on button "[DATE]" at bounding box center [908, 332] width 48 height 27
click at [959, 237] on link "7" at bounding box center [954, 240] width 24 height 20
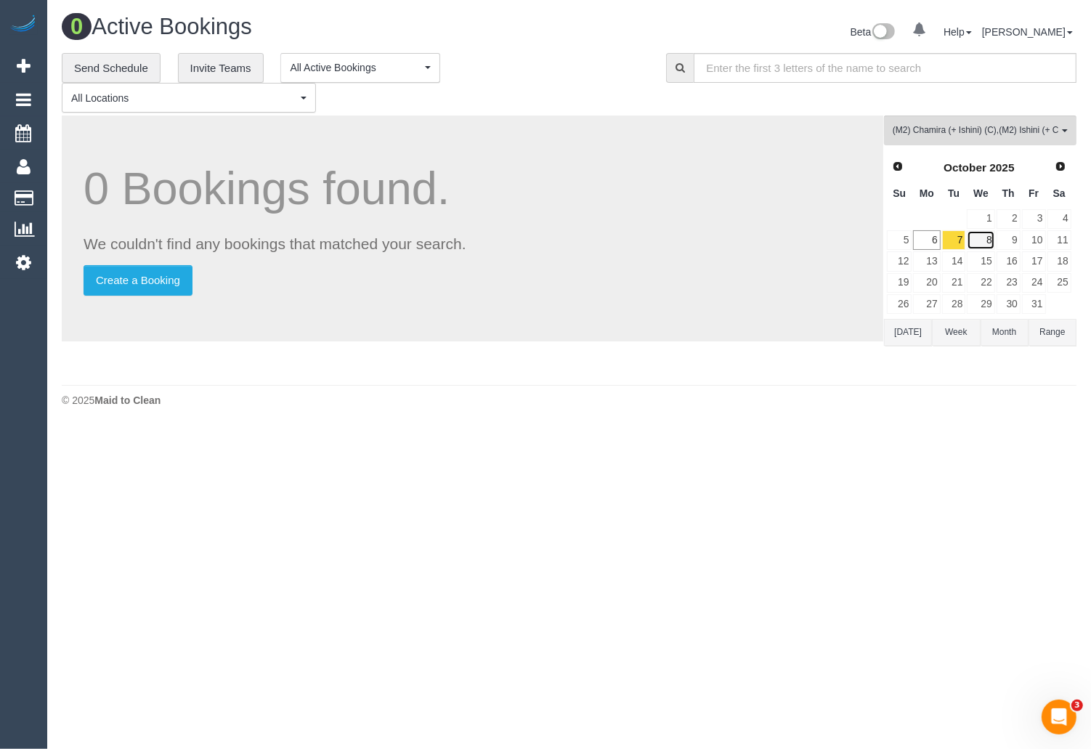
click at [981, 238] on link "8" at bounding box center [981, 240] width 28 height 20
click at [958, 241] on link "7" at bounding box center [954, 240] width 24 height 20
click at [912, 328] on button "[DATE]" at bounding box center [908, 332] width 48 height 27
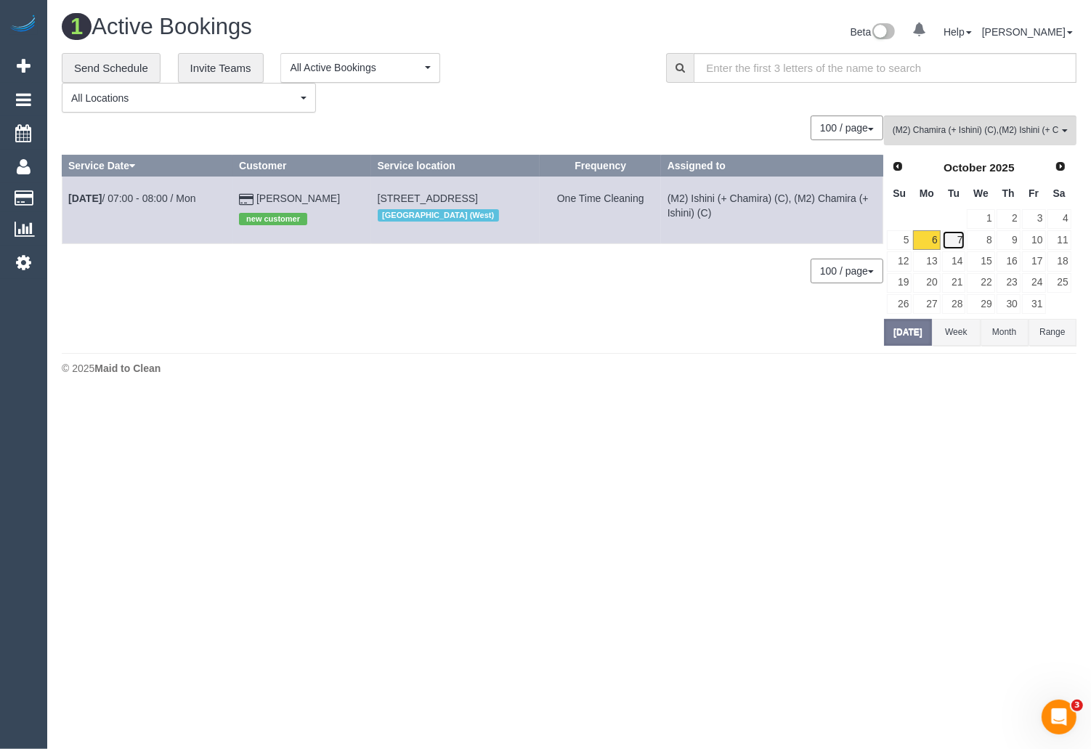
click at [952, 239] on link "7" at bounding box center [954, 240] width 24 height 20
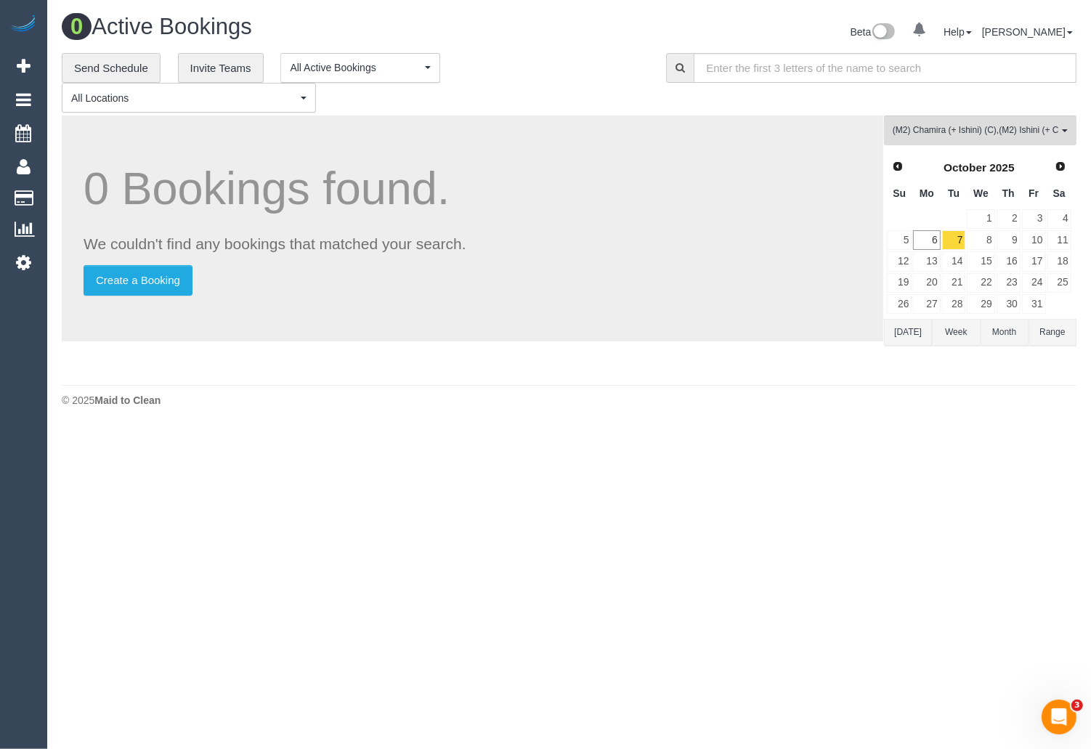
click at [905, 336] on button "[DATE]" at bounding box center [908, 332] width 48 height 27
